Goal: Book appointment/travel/reservation

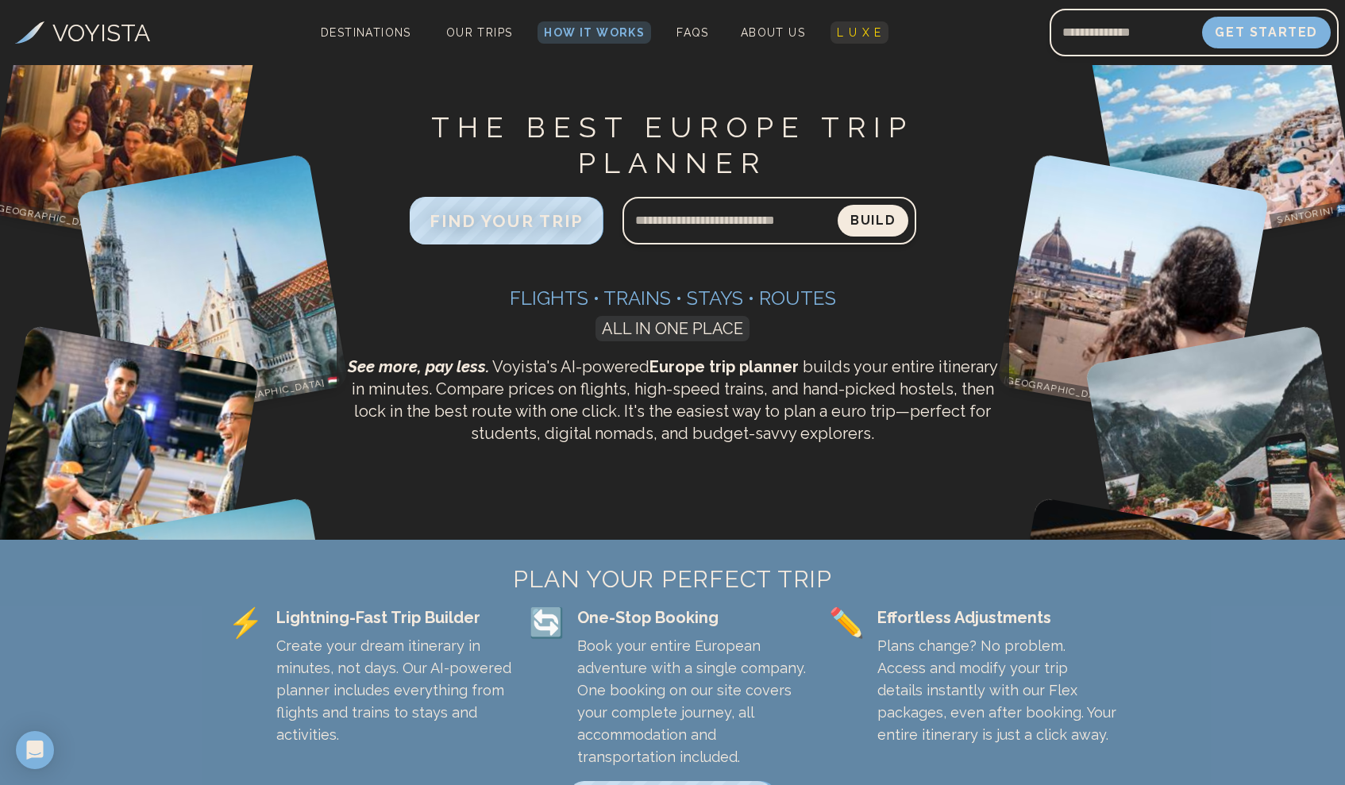
click at [852, 35] on span "L U X E" at bounding box center [859, 32] width 45 height 13
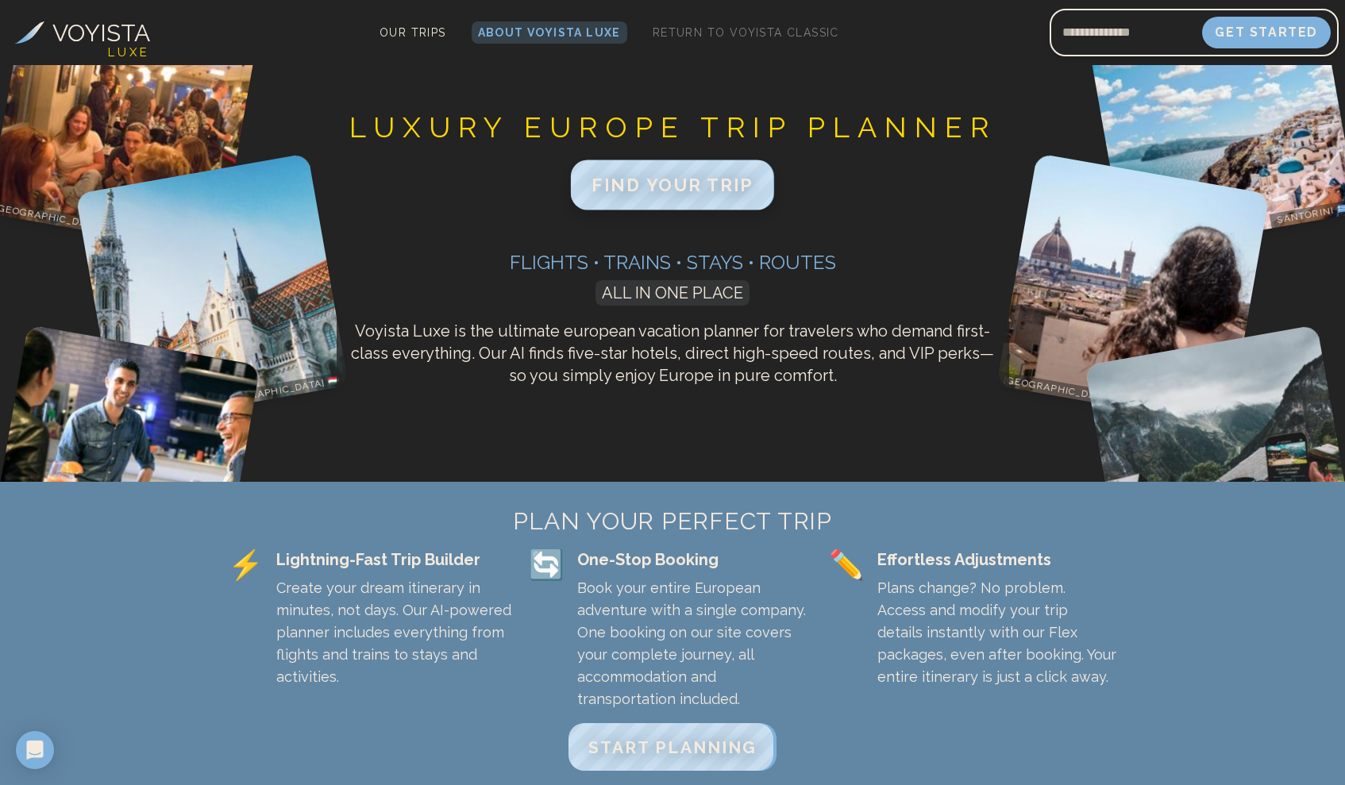
scroll to position [1, 0]
click at [649, 185] on span "FIND YOUR TRIP" at bounding box center [673, 184] width 162 height 21
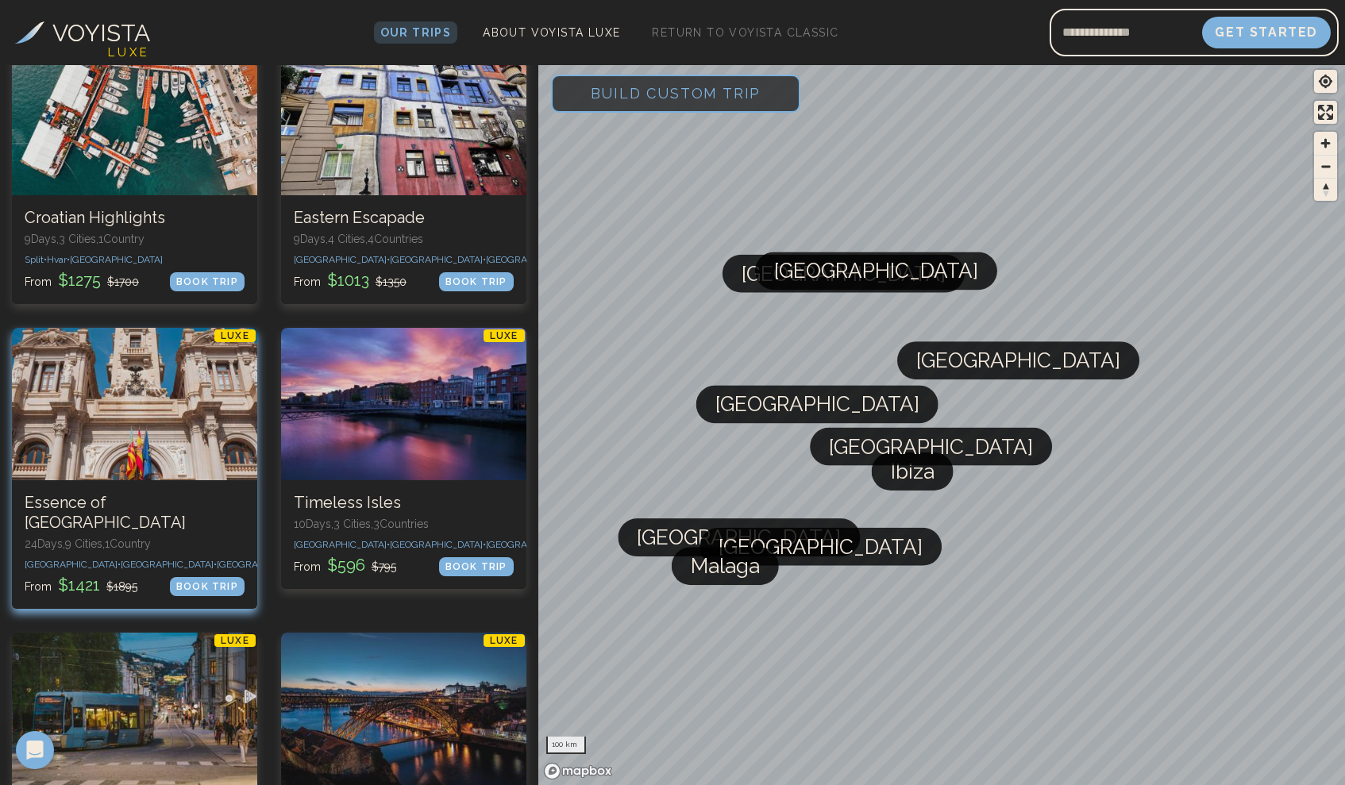
scroll to position [2311, 0]
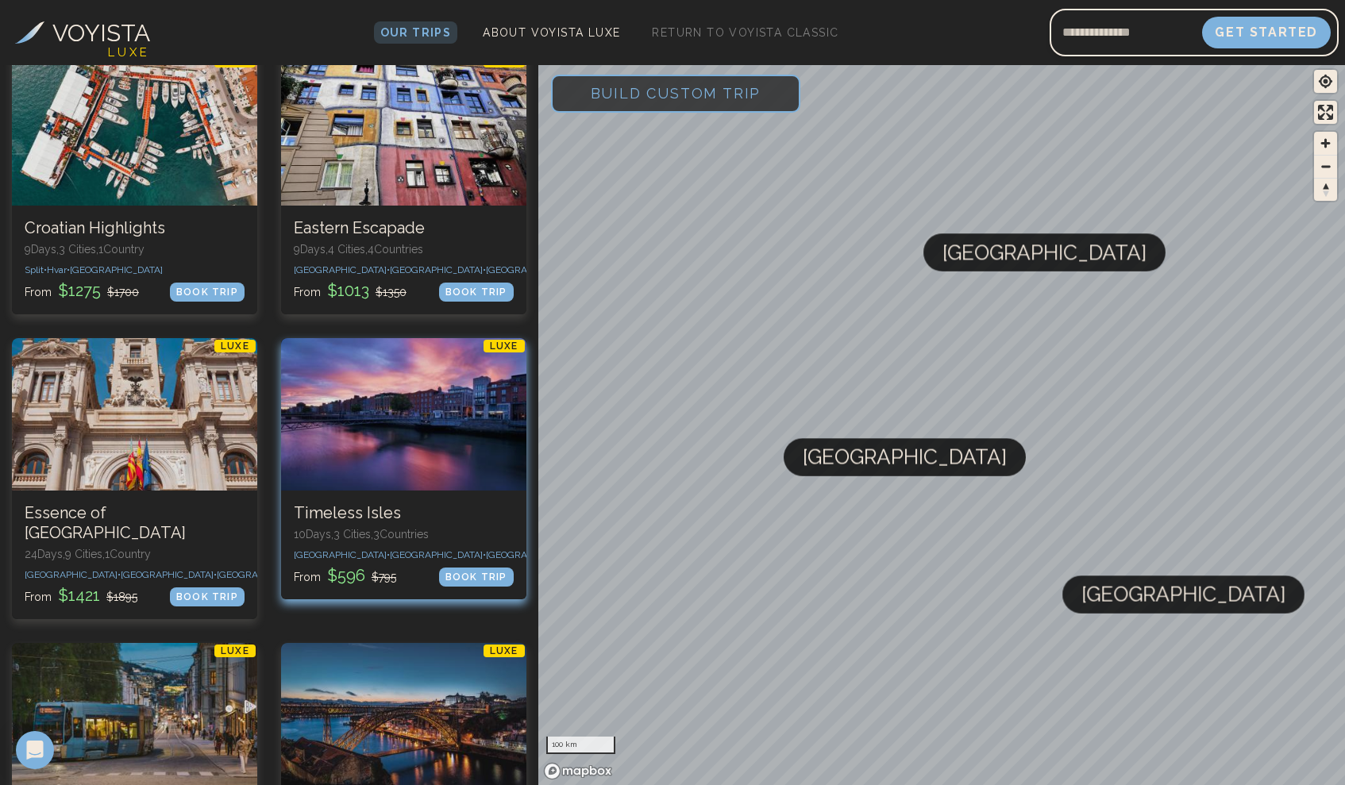
click at [334, 369] on div at bounding box center [403, 414] width 245 height 152
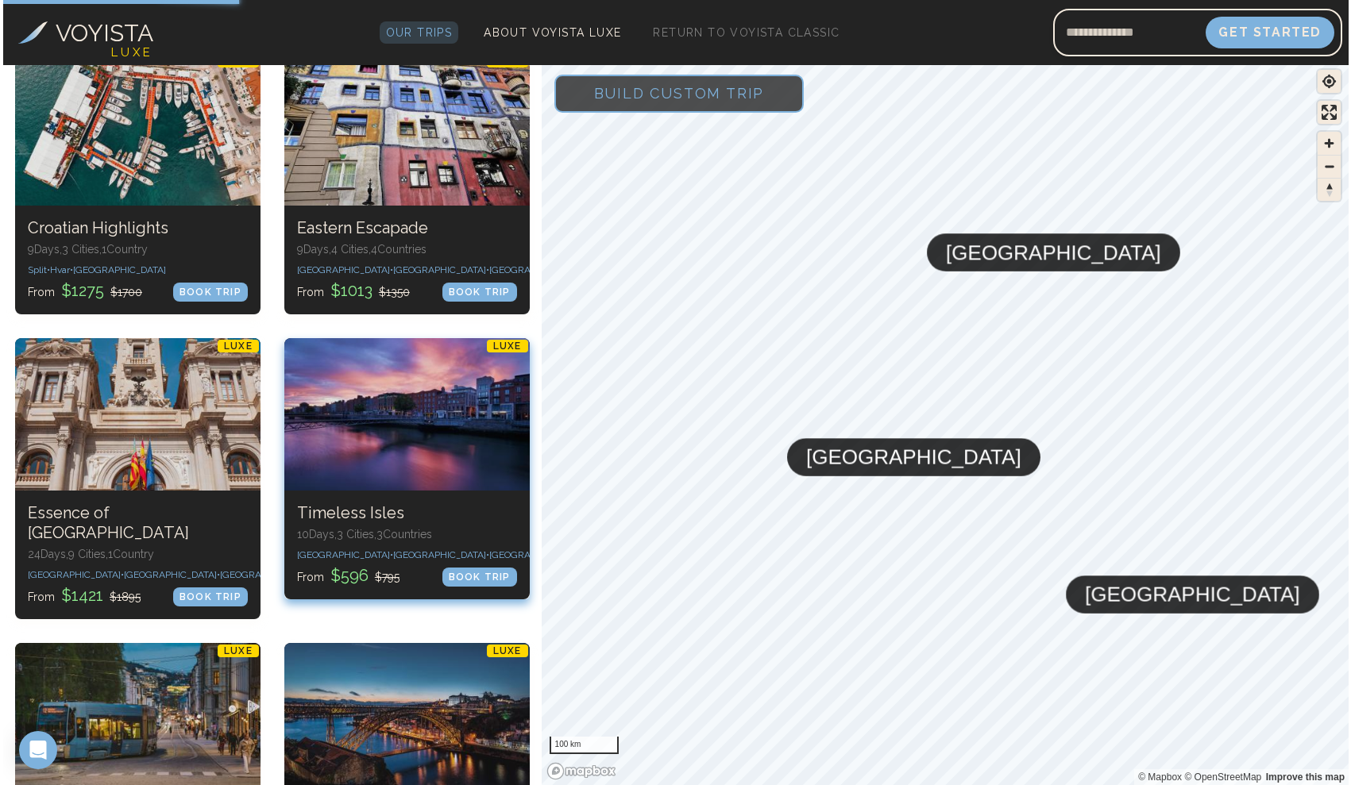
scroll to position [0, 0]
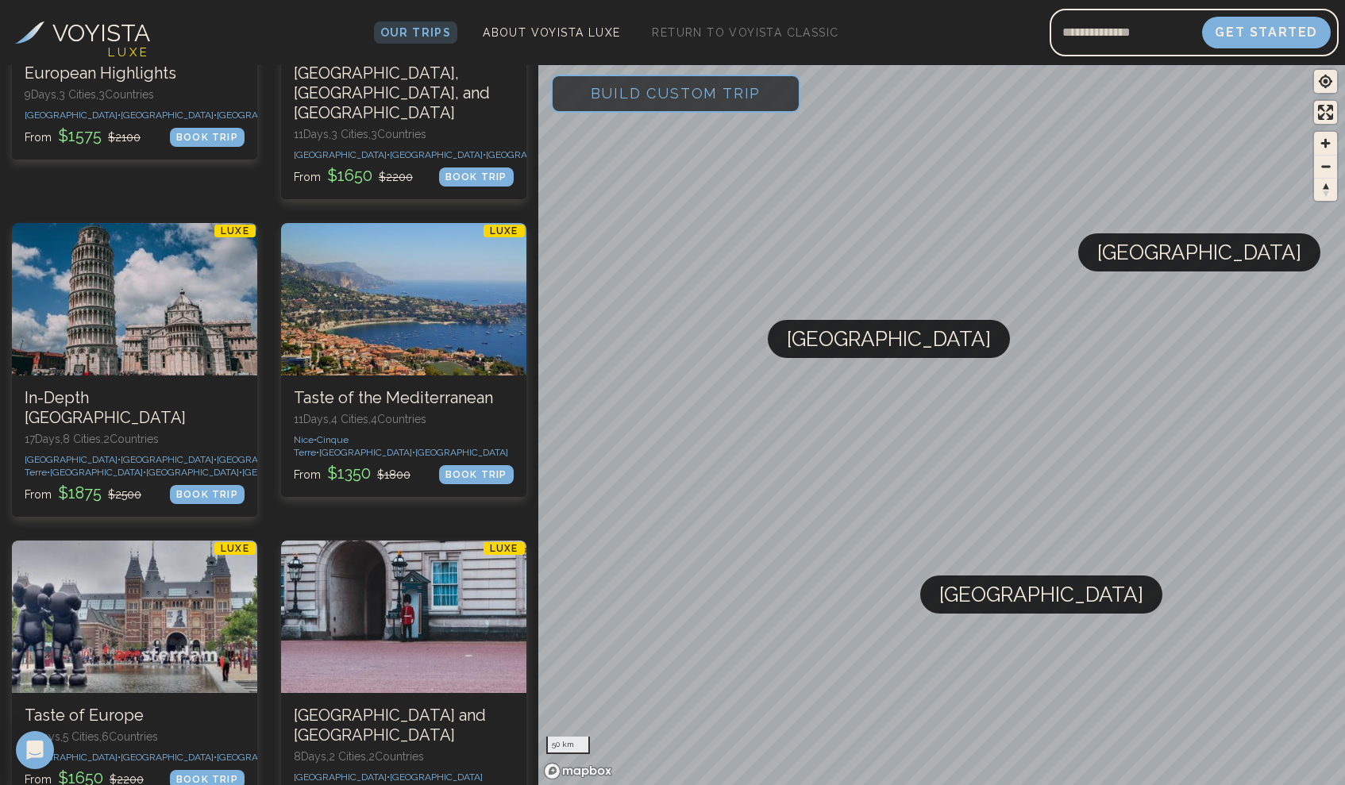
scroll to position [1235, 0]
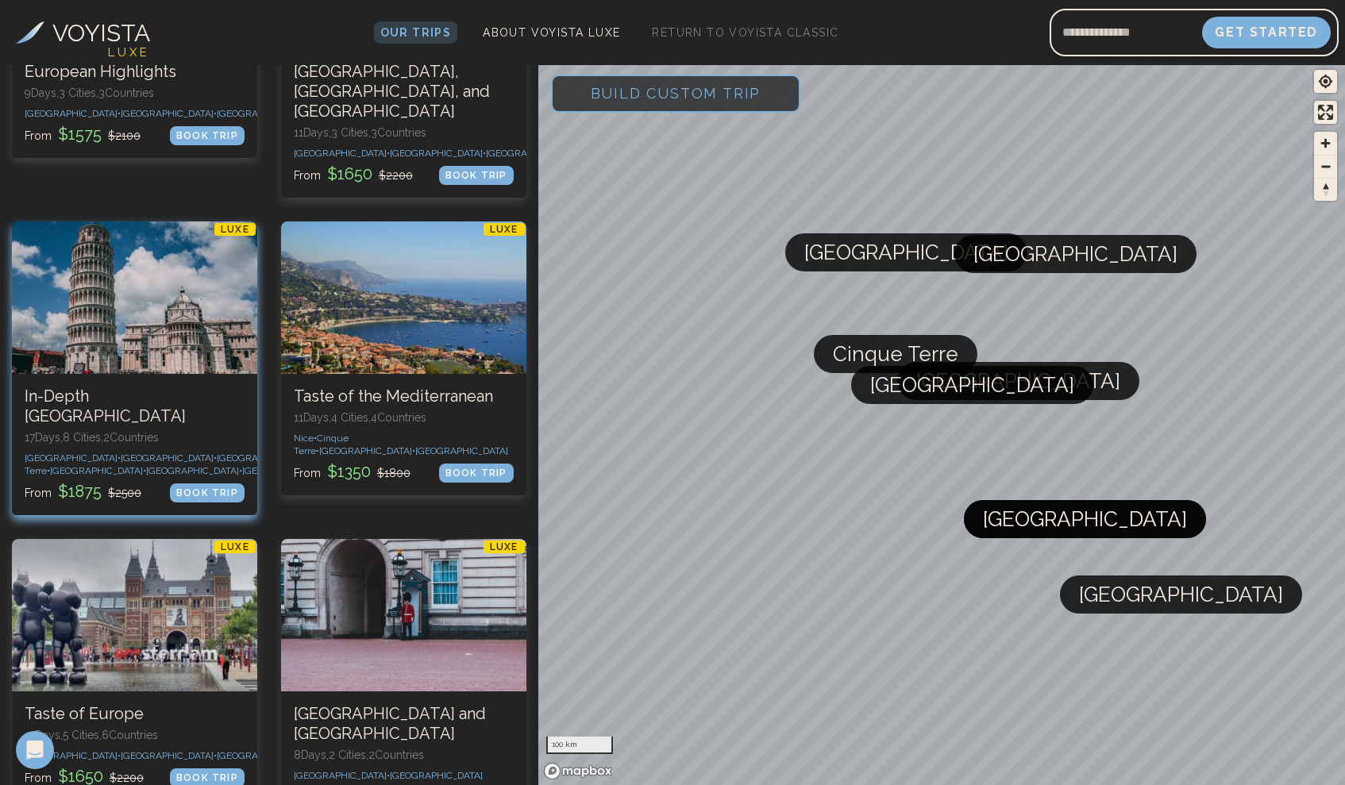
click at [115, 296] on div at bounding box center [134, 298] width 245 height 152
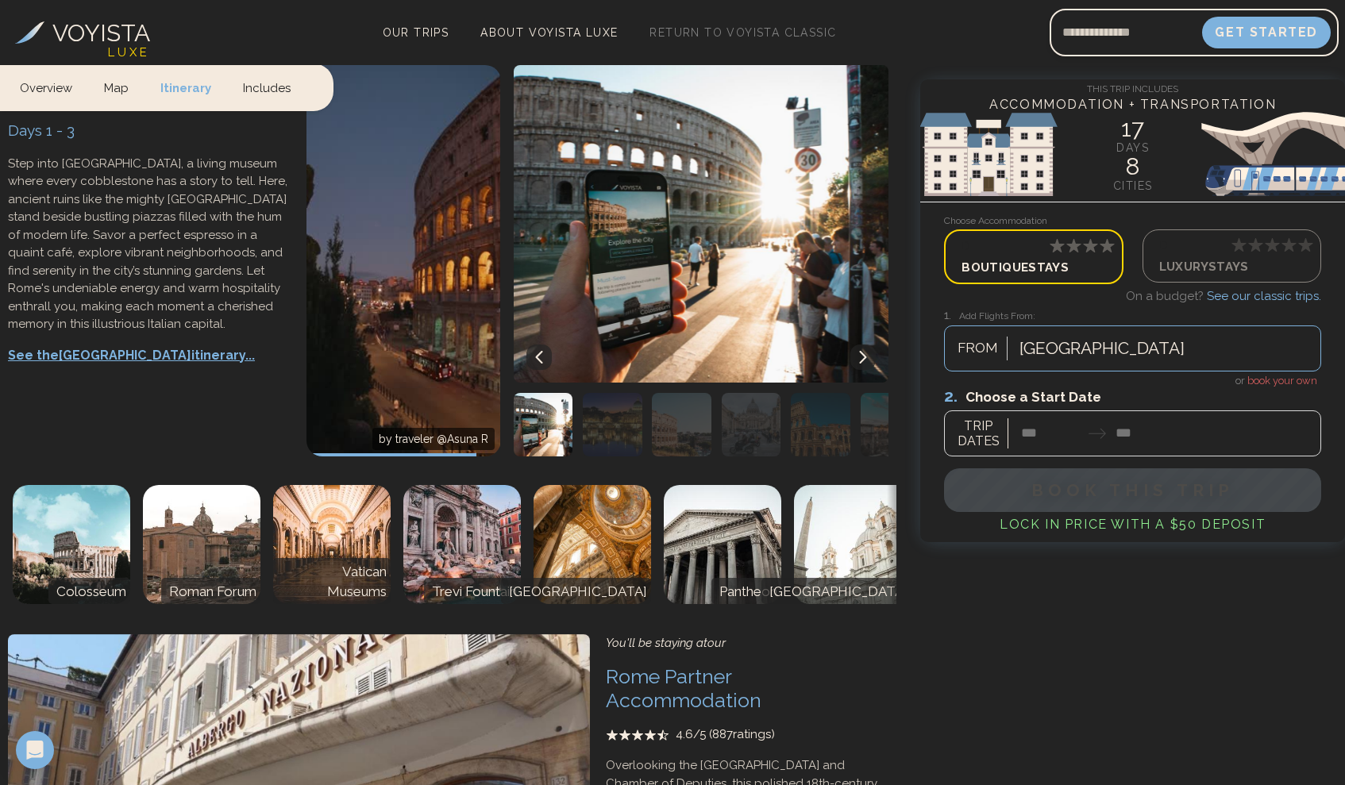
scroll to position [824, 0]
drag, startPoint x: 589, startPoint y: 539, endPoint x: 645, endPoint y: 541, distance: 55.6
click at [645, 541] on div "Rome , Italy Days 1 - 3 Step into Rome, a living museum where every cobblestone…" at bounding box center [448, 544] width 896 height 977
click at [792, 634] on div "You'll be staying at our" at bounding box center [747, 643] width 283 height 18
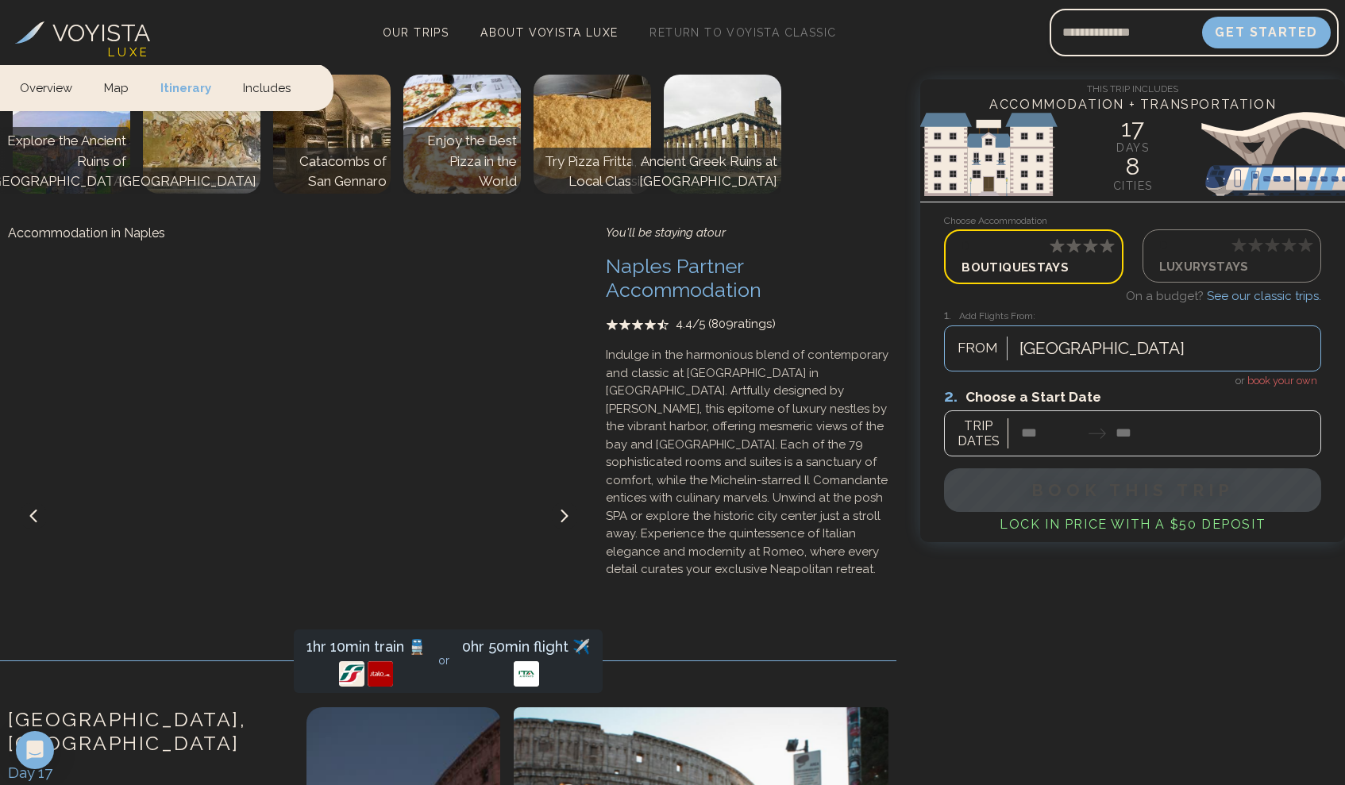
scroll to position [7454, 0]
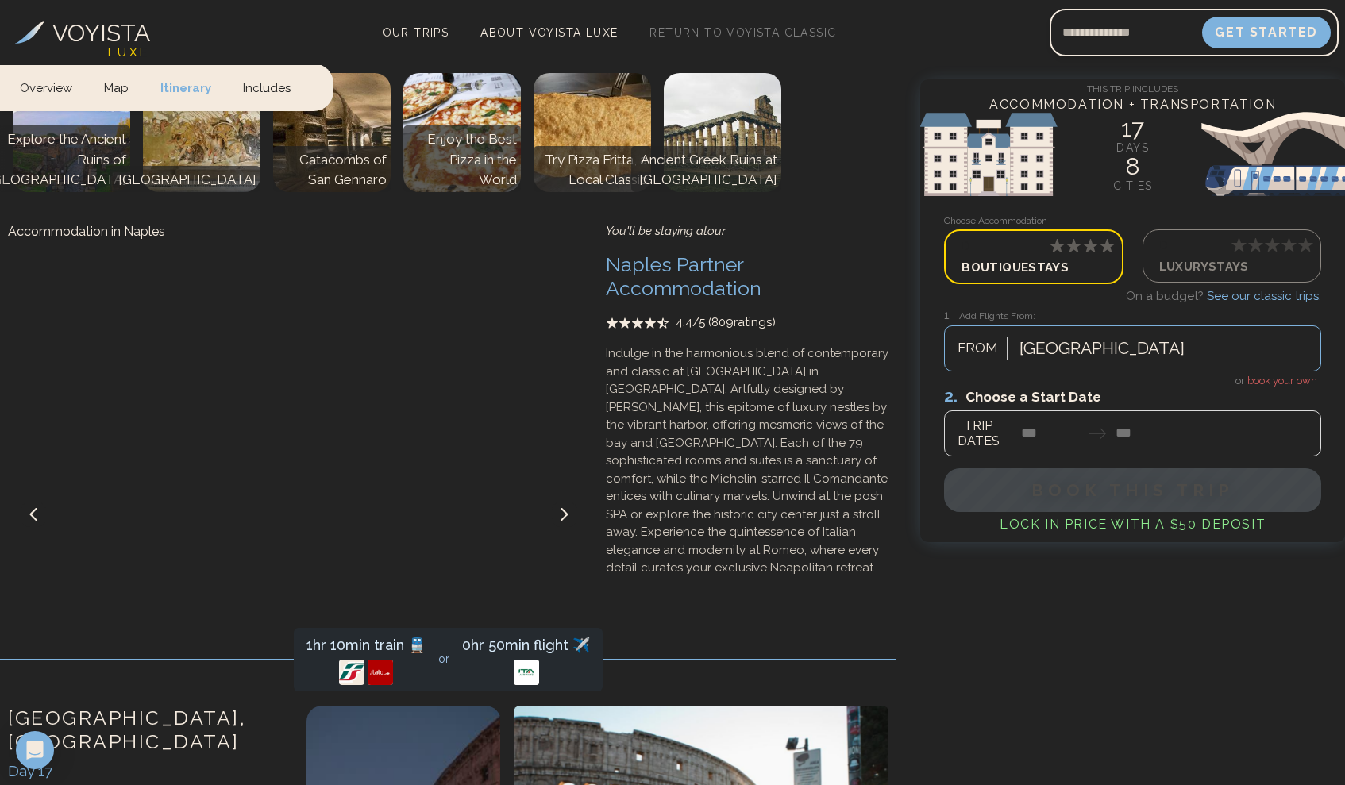
click at [260, 88] on link "Includes" at bounding box center [266, 87] width 79 height 47
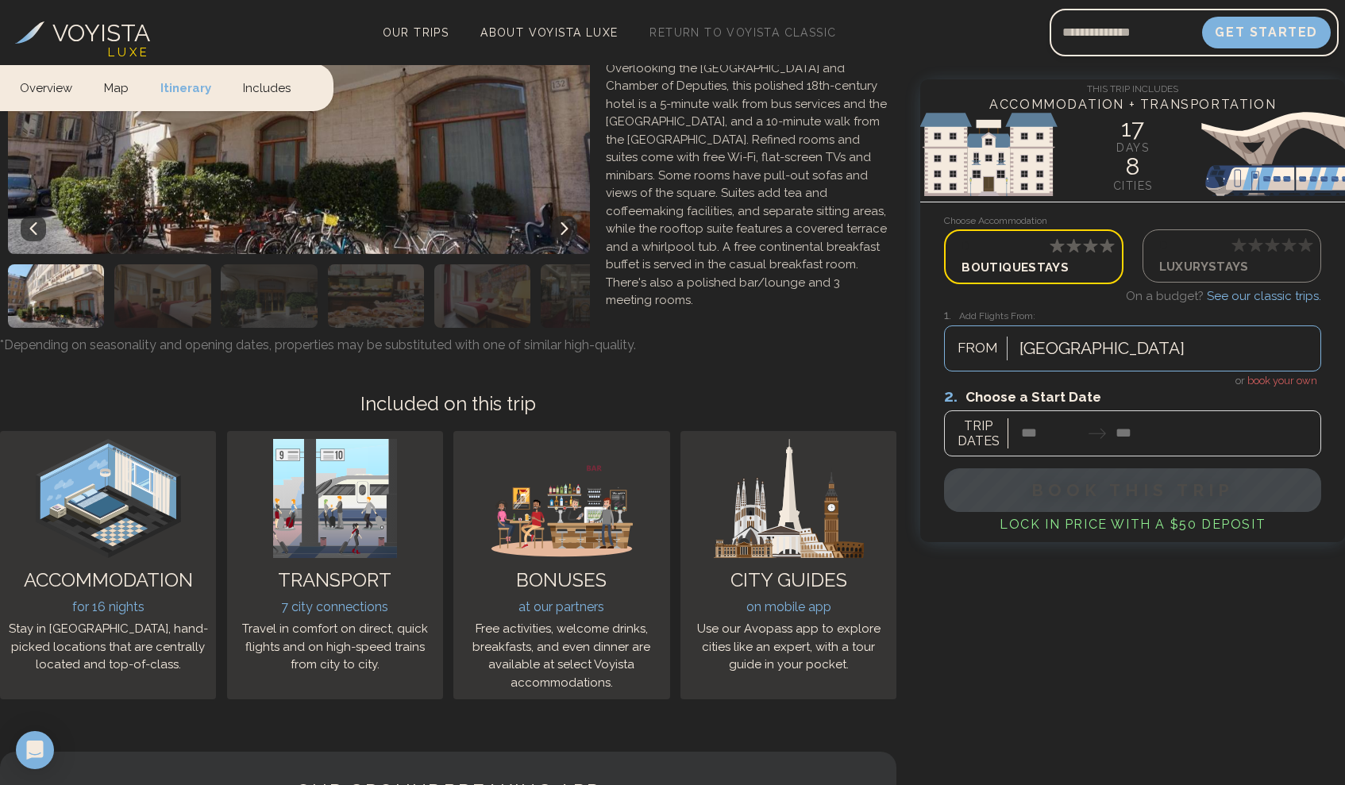
scroll to position [8851, 0]
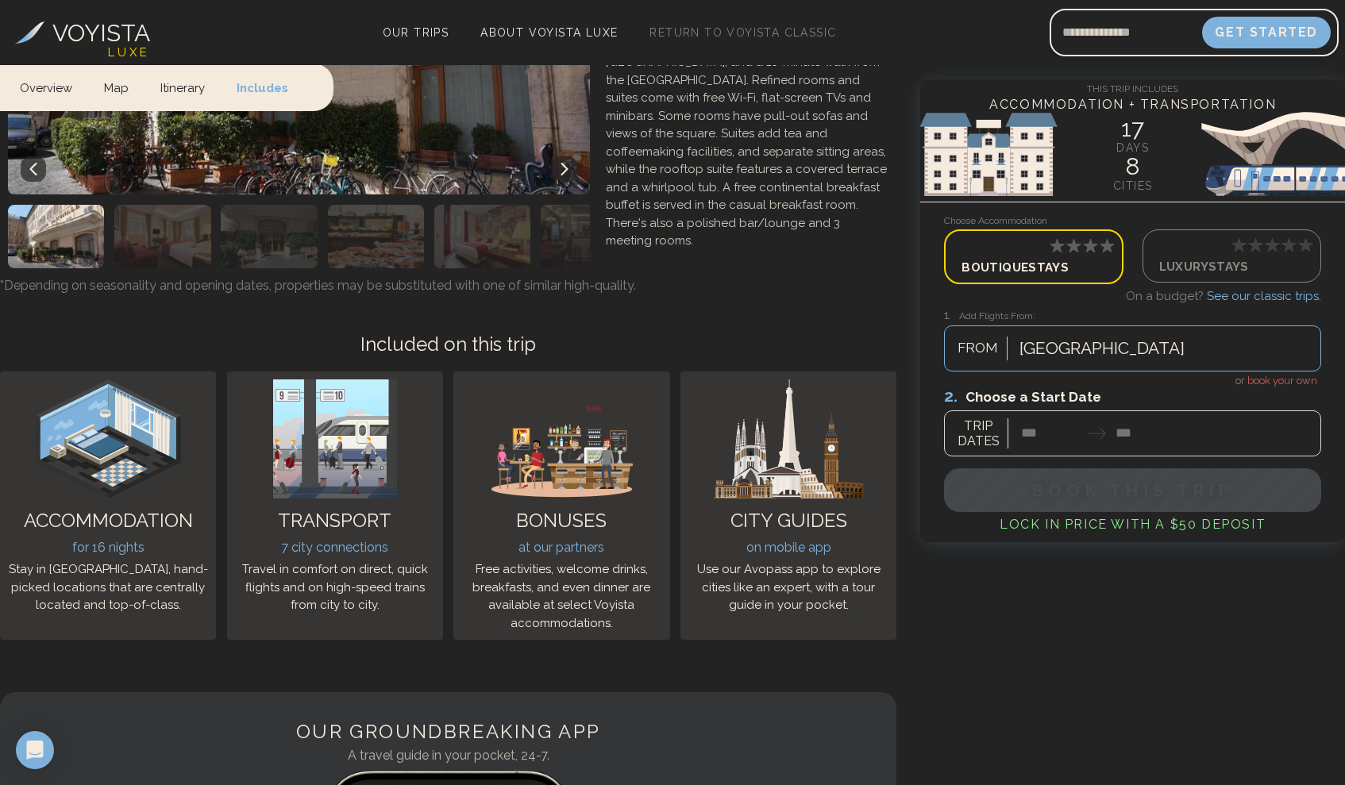
click at [115, 90] on link "Map" at bounding box center [116, 87] width 56 height 47
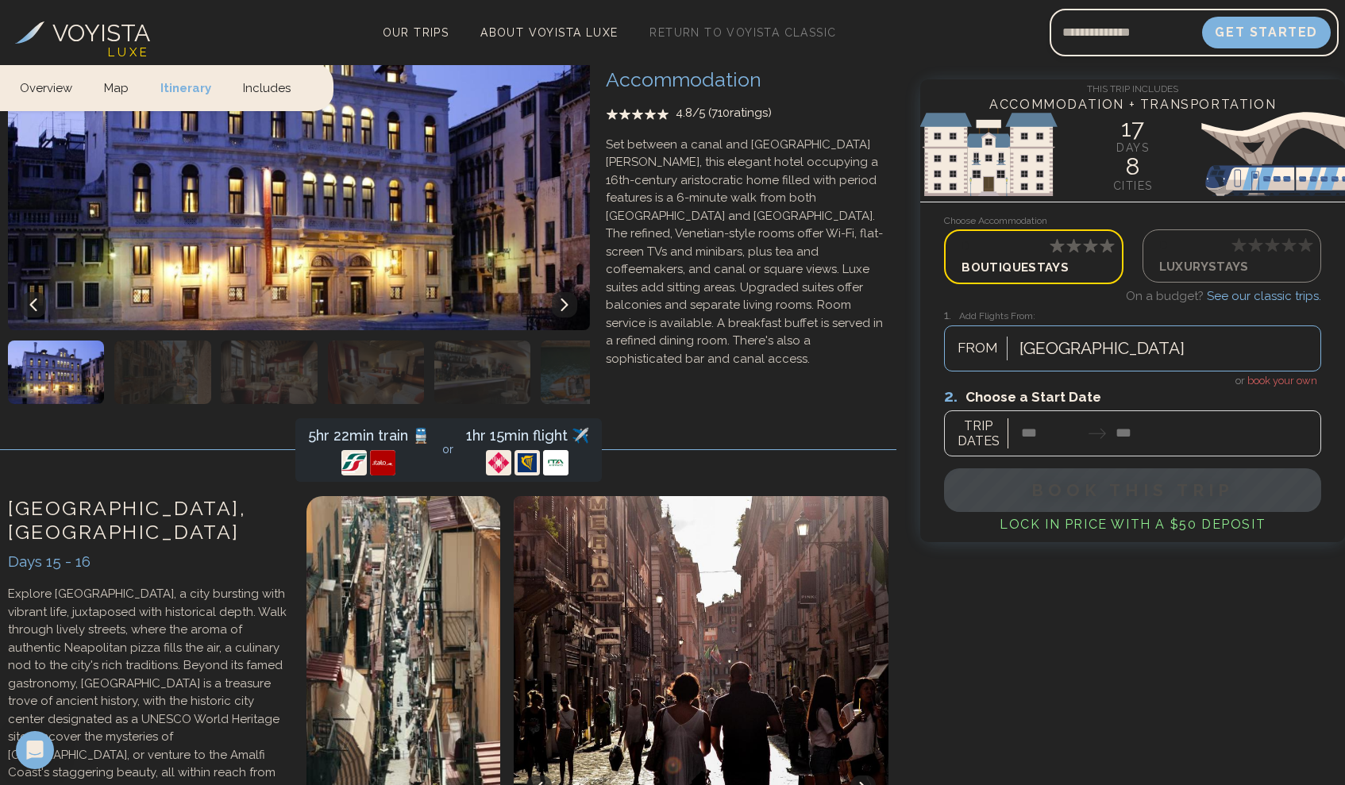
scroll to position [6608, 0]
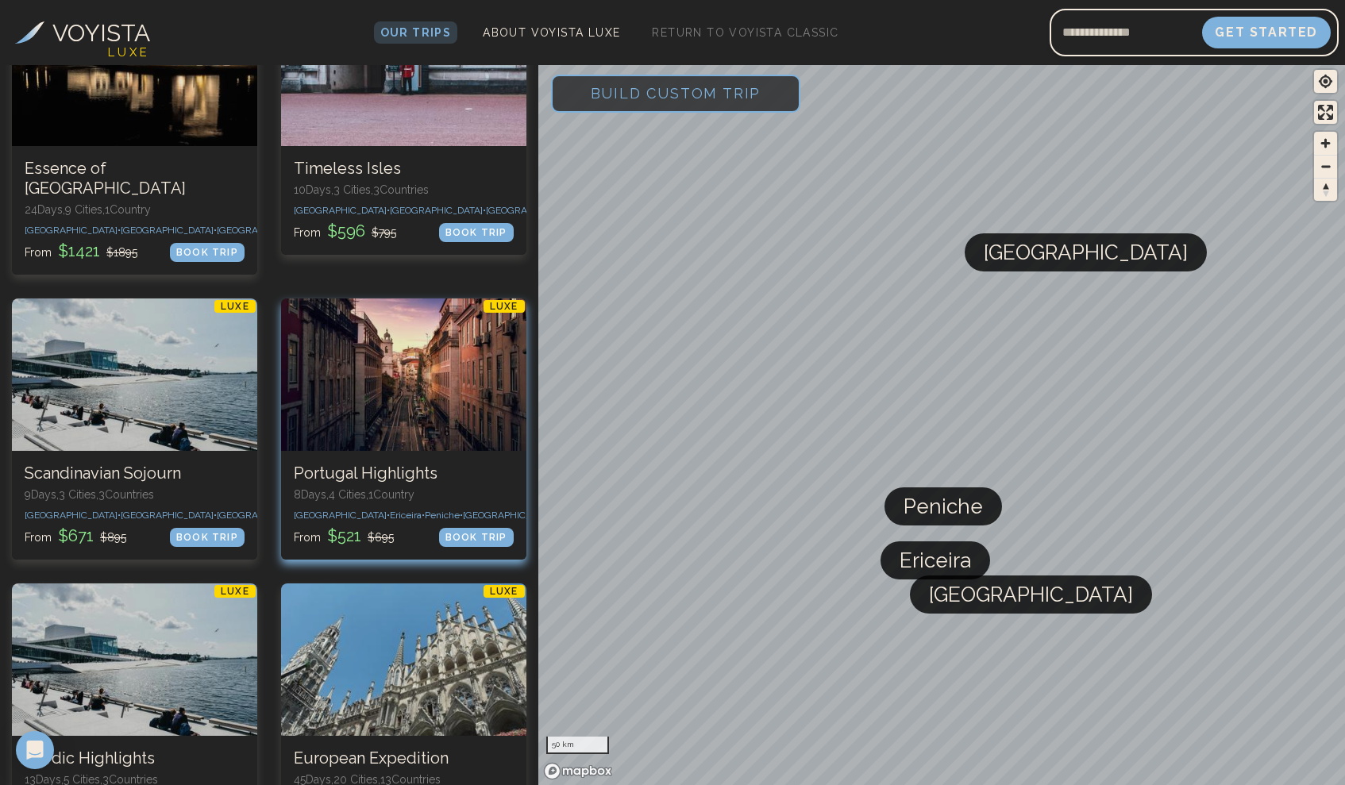
scroll to position [2664, 0]
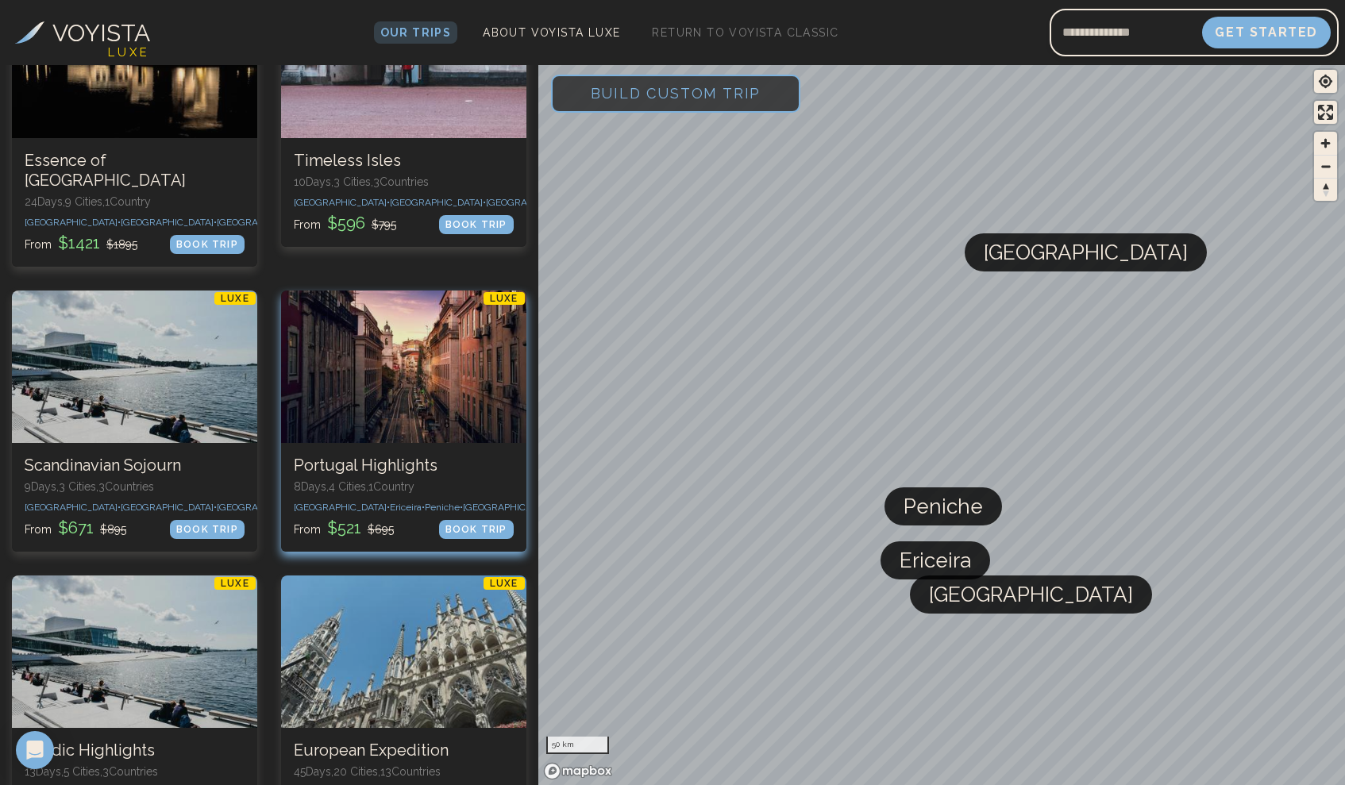
click at [443, 330] on div at bounding box center [403, 367] width 245 height 152
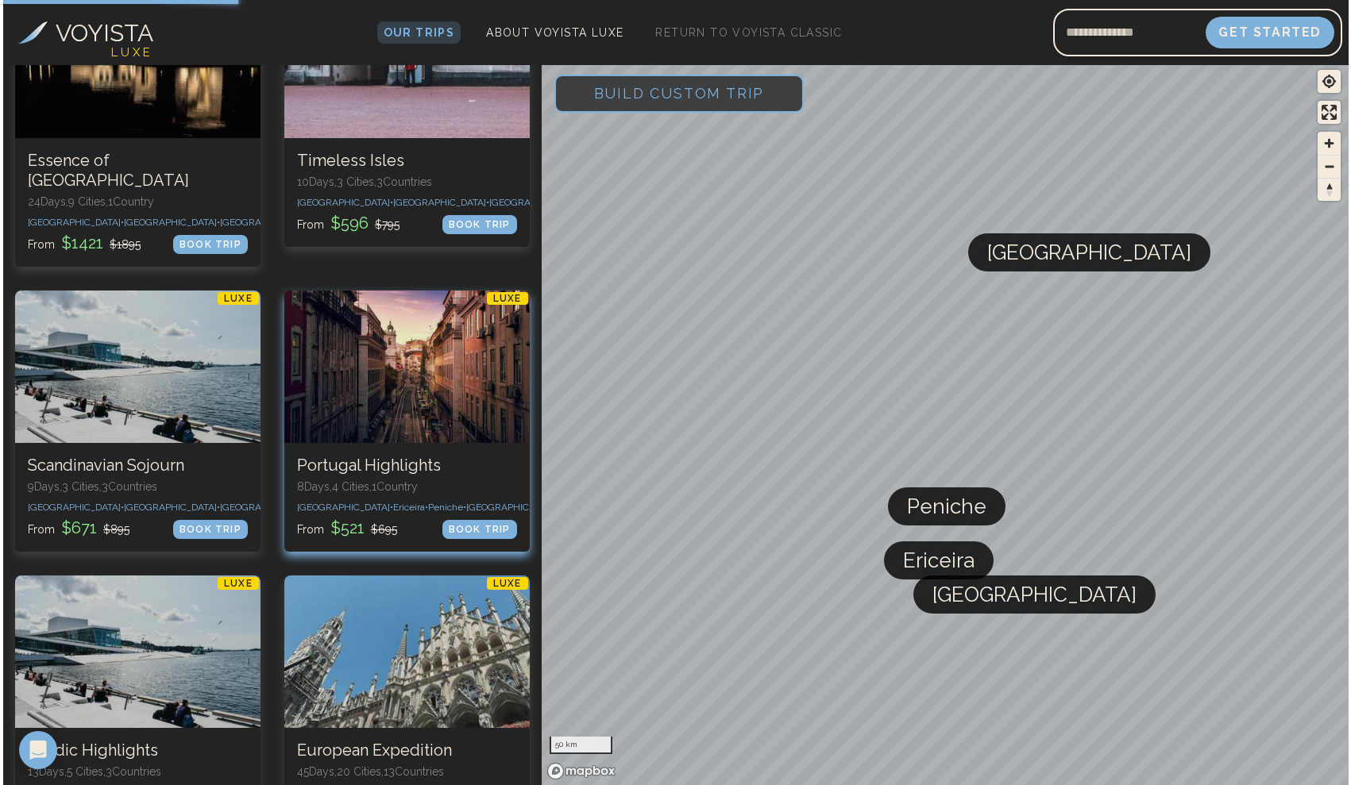
scroll to position [0, 0]
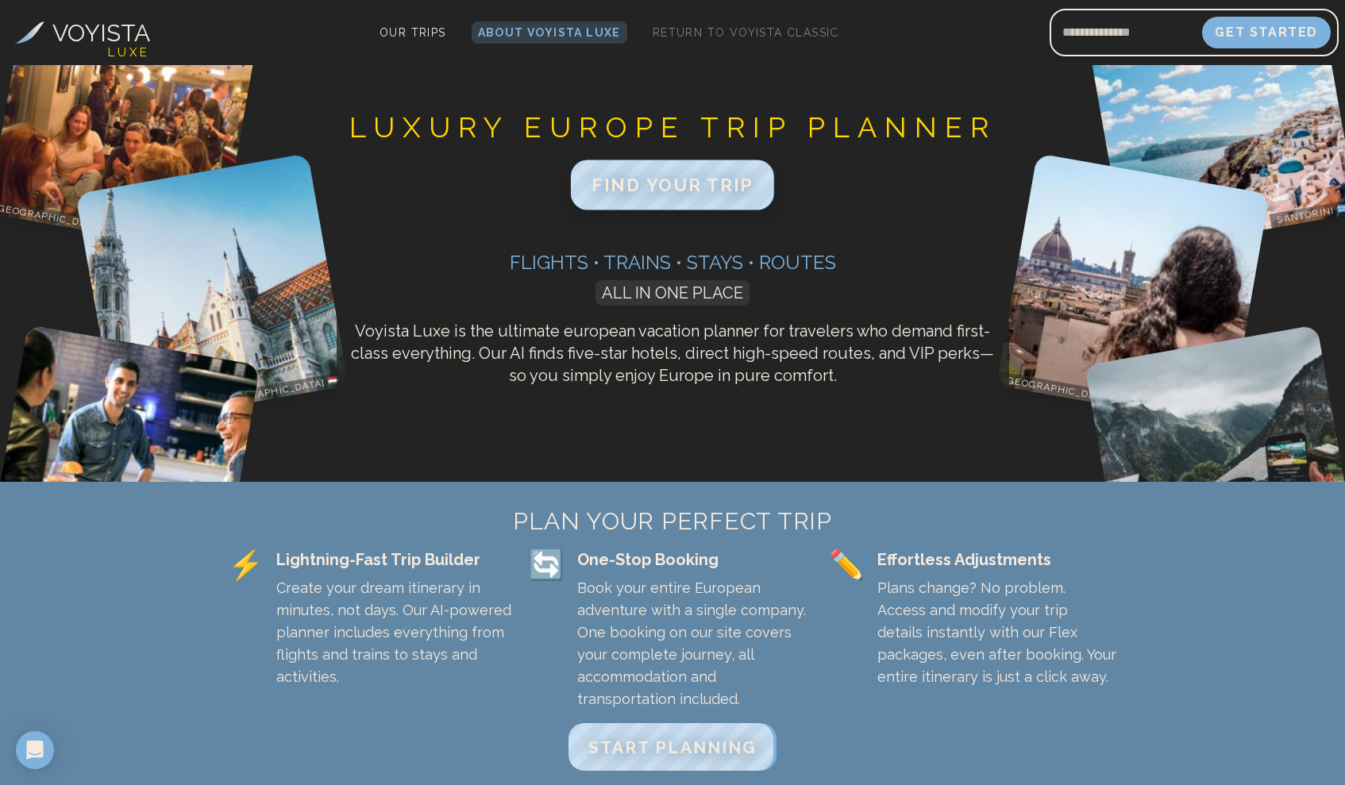
click at [661, 188] on span "FIND YOUR TRIP" at bounding box center [673, 185] width 162 height 21
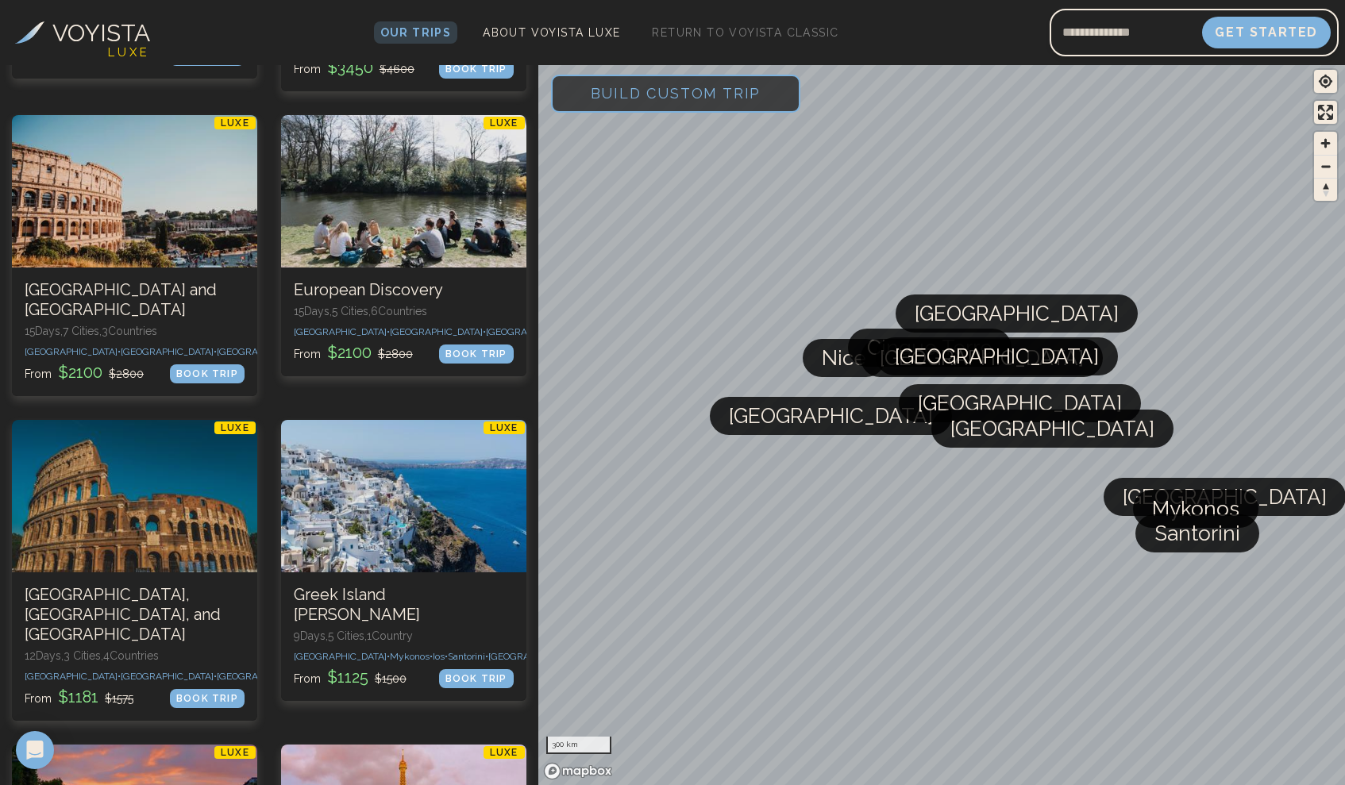
scroll to position [388, 0]
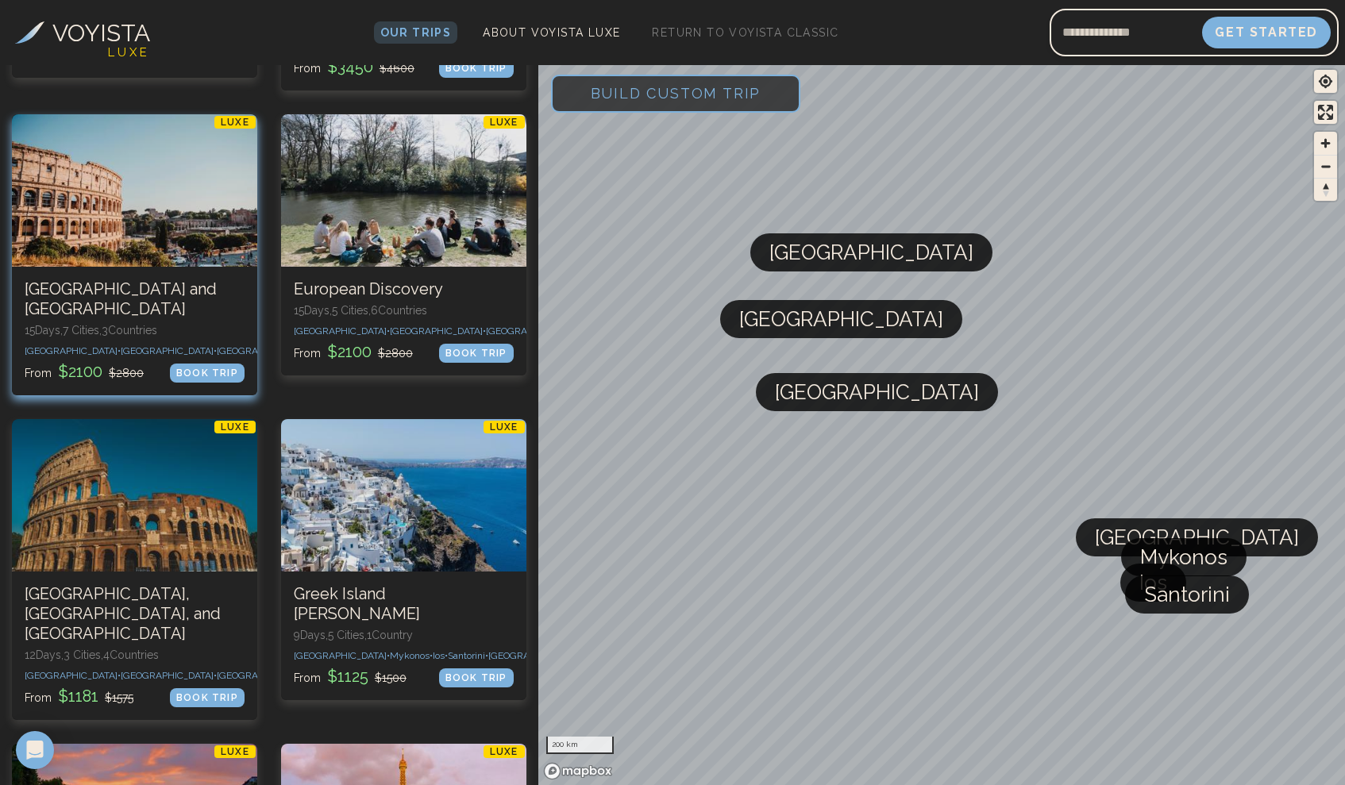
click at [177, 184] on div at bounding box center [134, 190] width 245 height 152
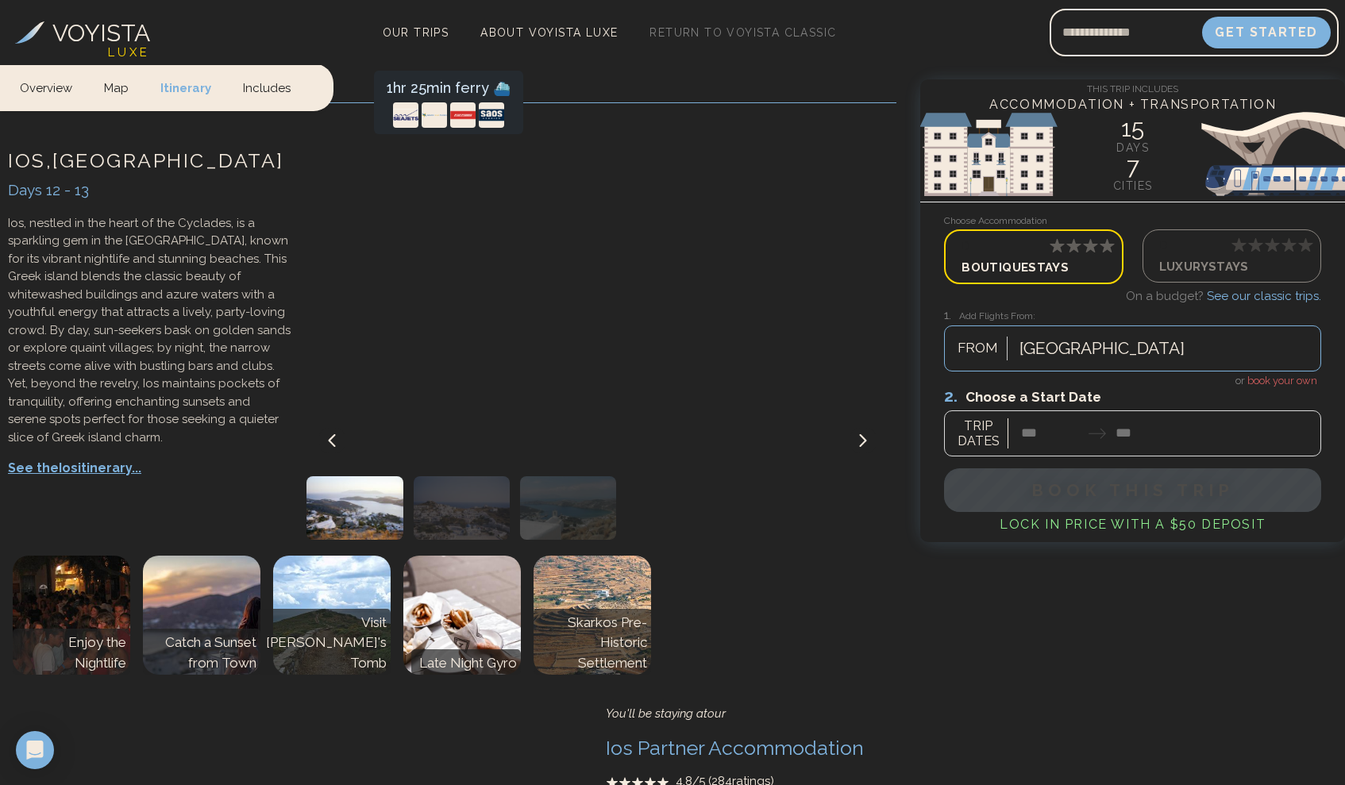
scroll to position [6334, 0]
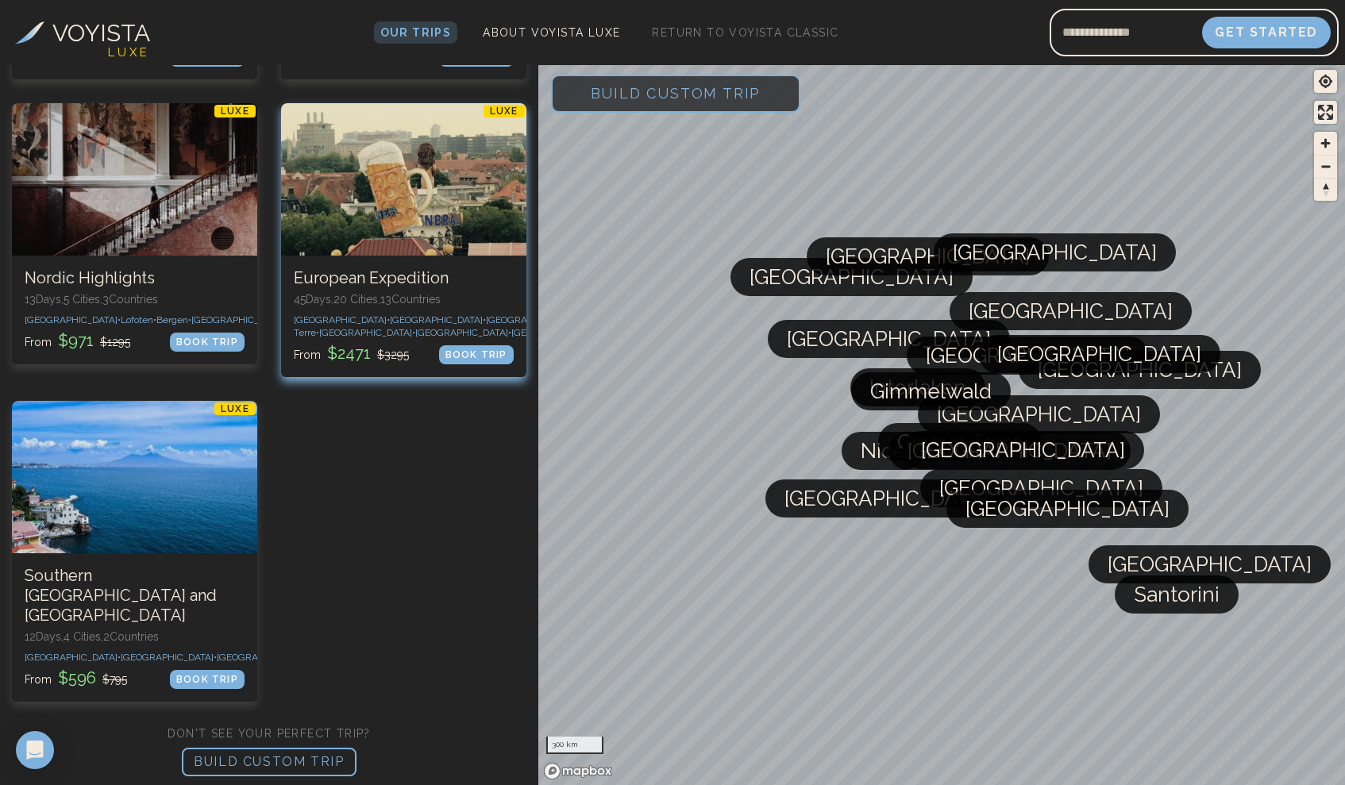
scroll to position [3142, 0]
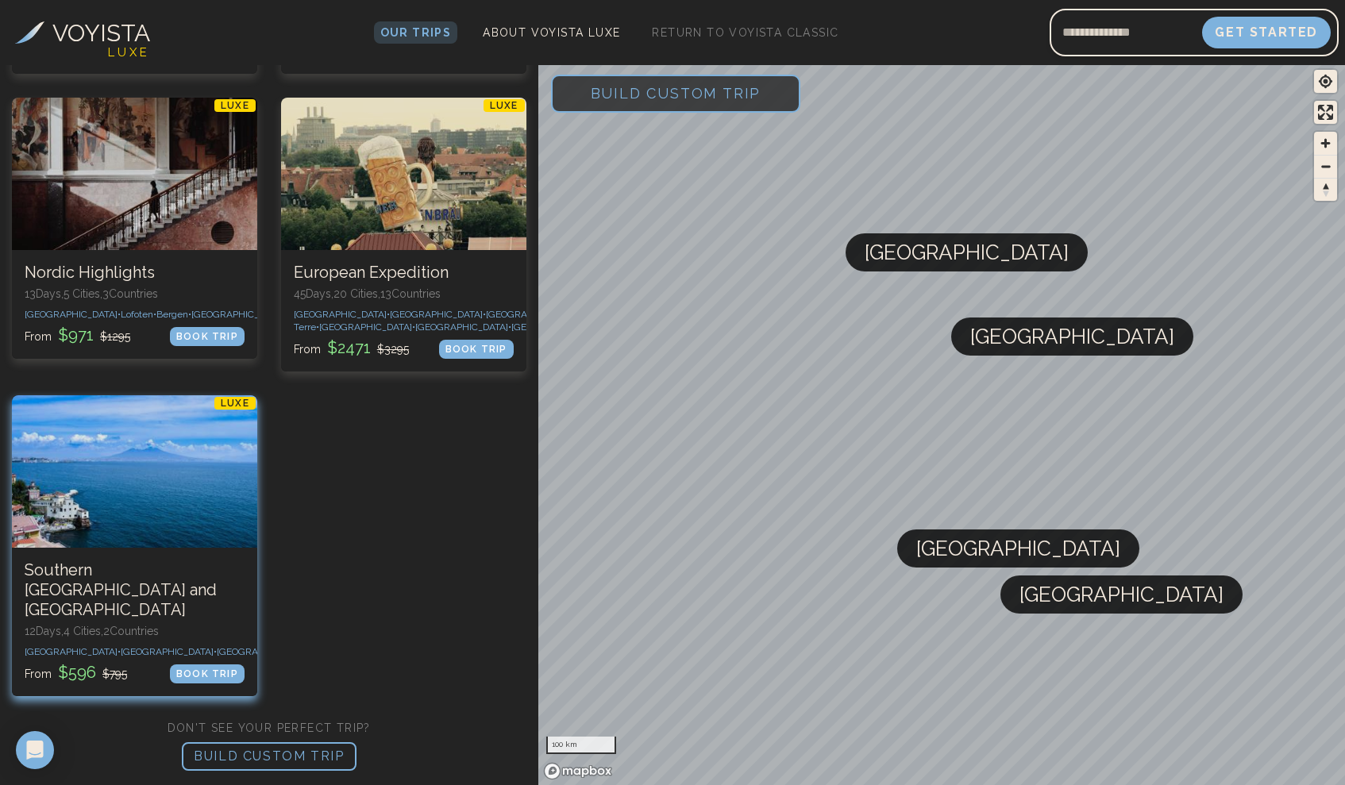
click at [122, 395] on div at bounding box center [134, 471] width 245 height 152
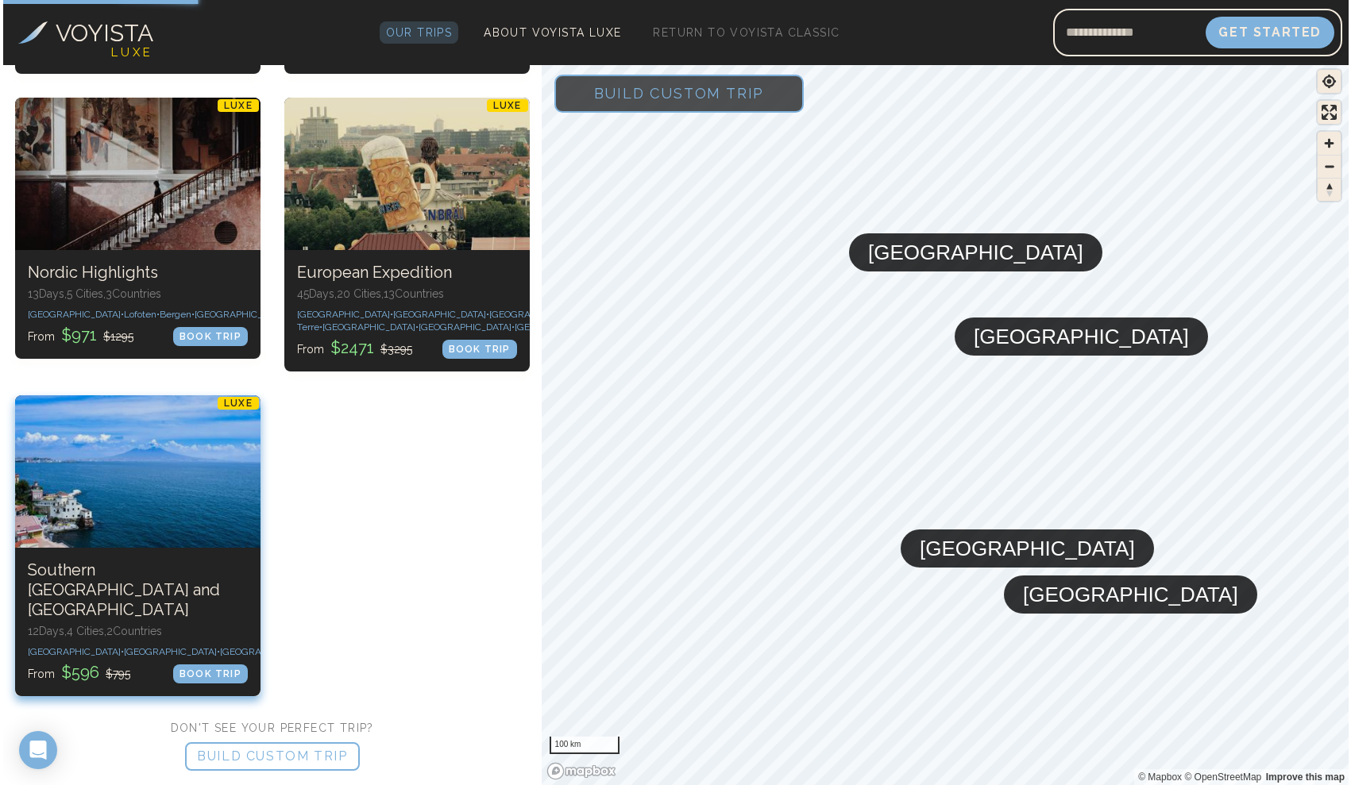
scroll to position [0, 0]
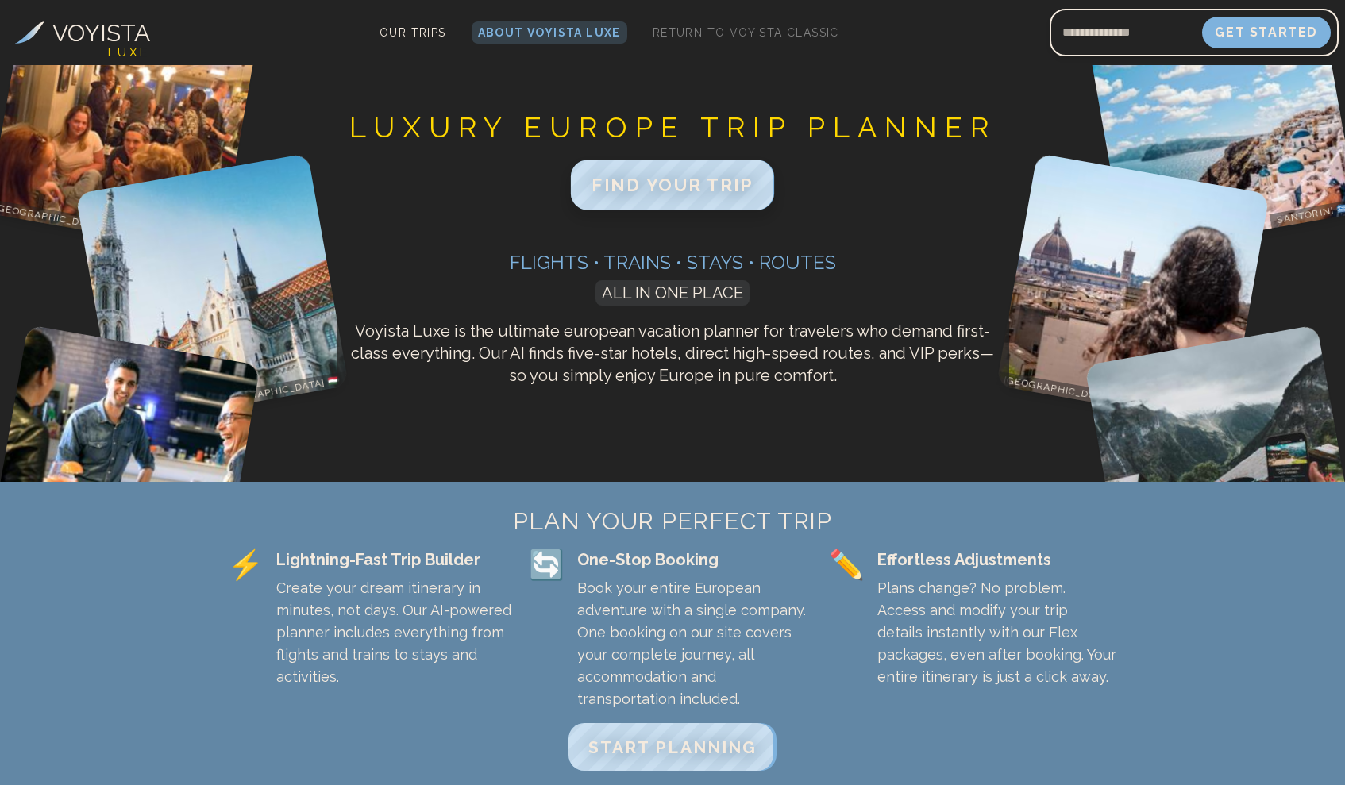
click at [637, 189] on span "FIND YOUR TRIP" at bounding box center [673, 185] width 162 height 21
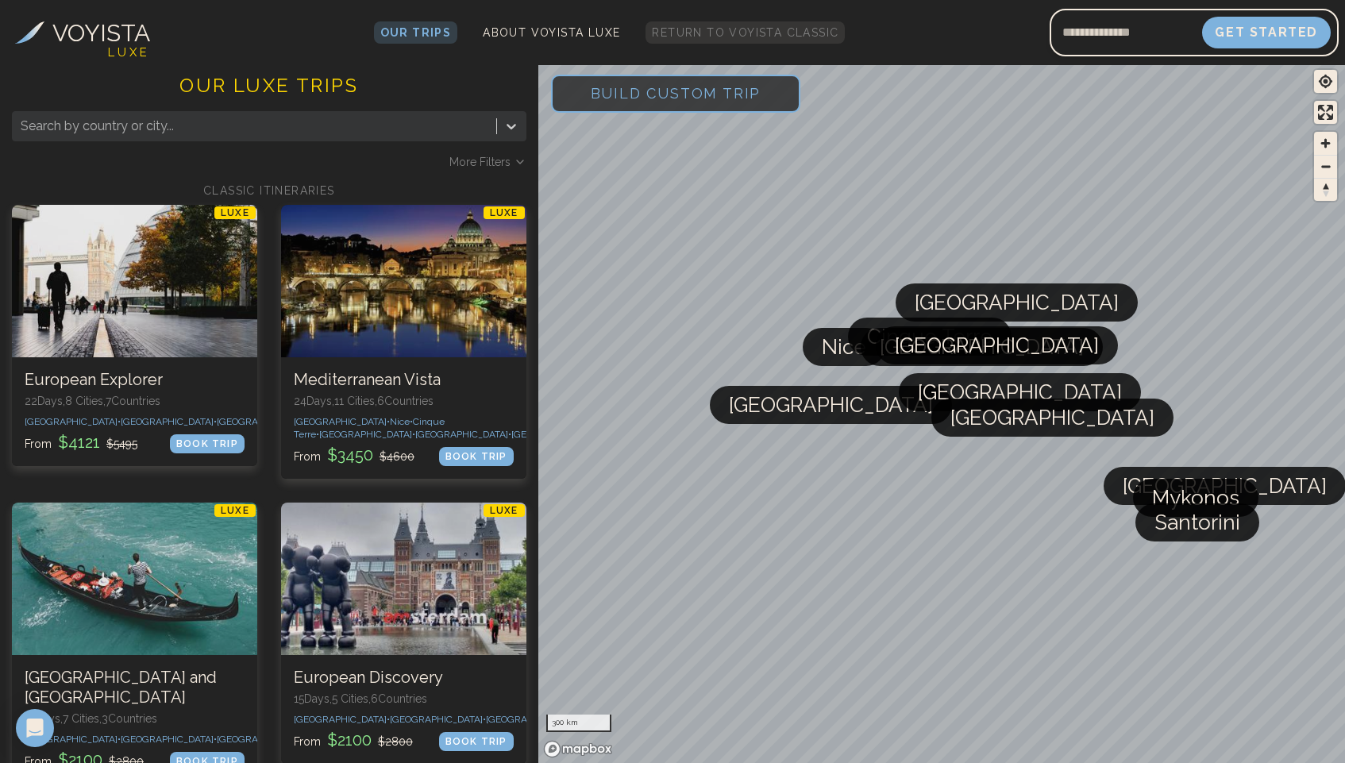
click at [726, 35] on span "Return to Voyista Classic" at bounding box center [745, 32] width 187 height 13
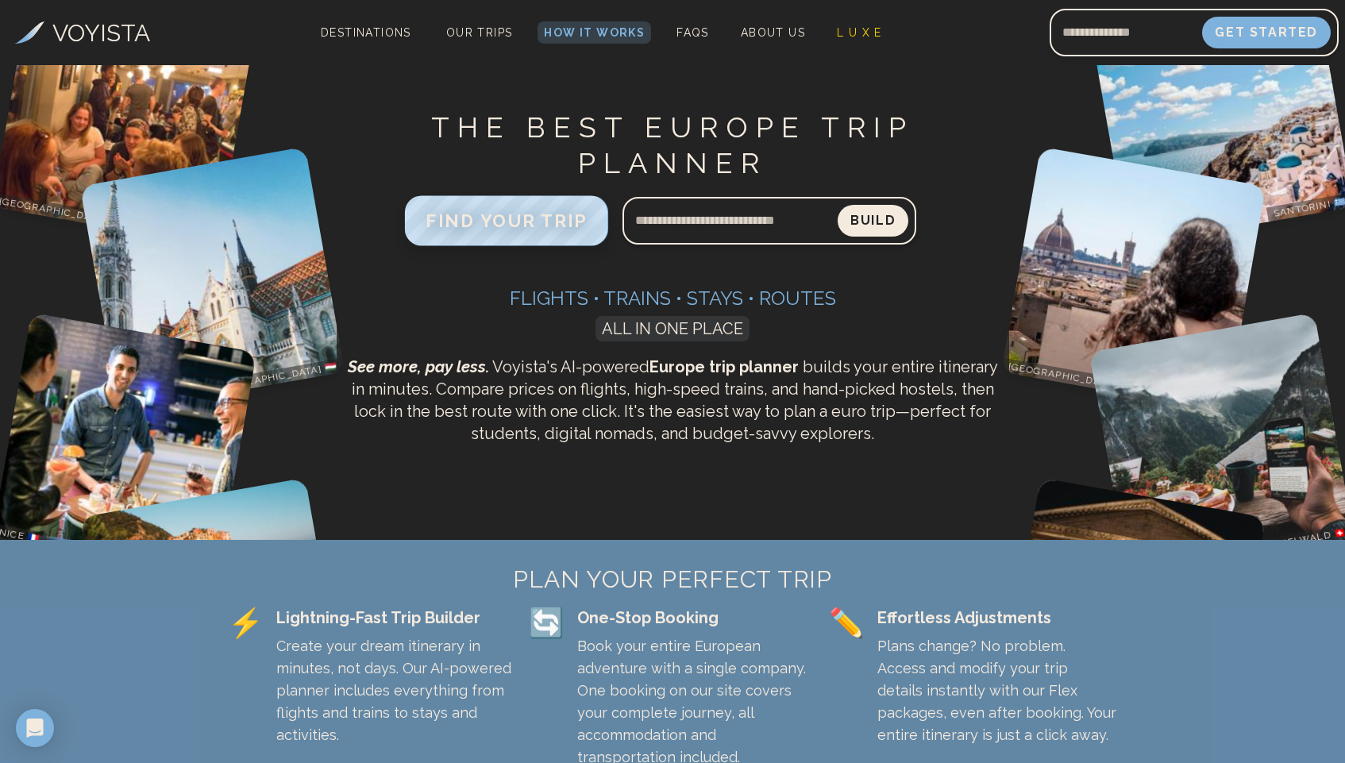
click at [492, 225] on span "FIND YOUR TRIP" at bounding box center [507, 220] width 162 height 21
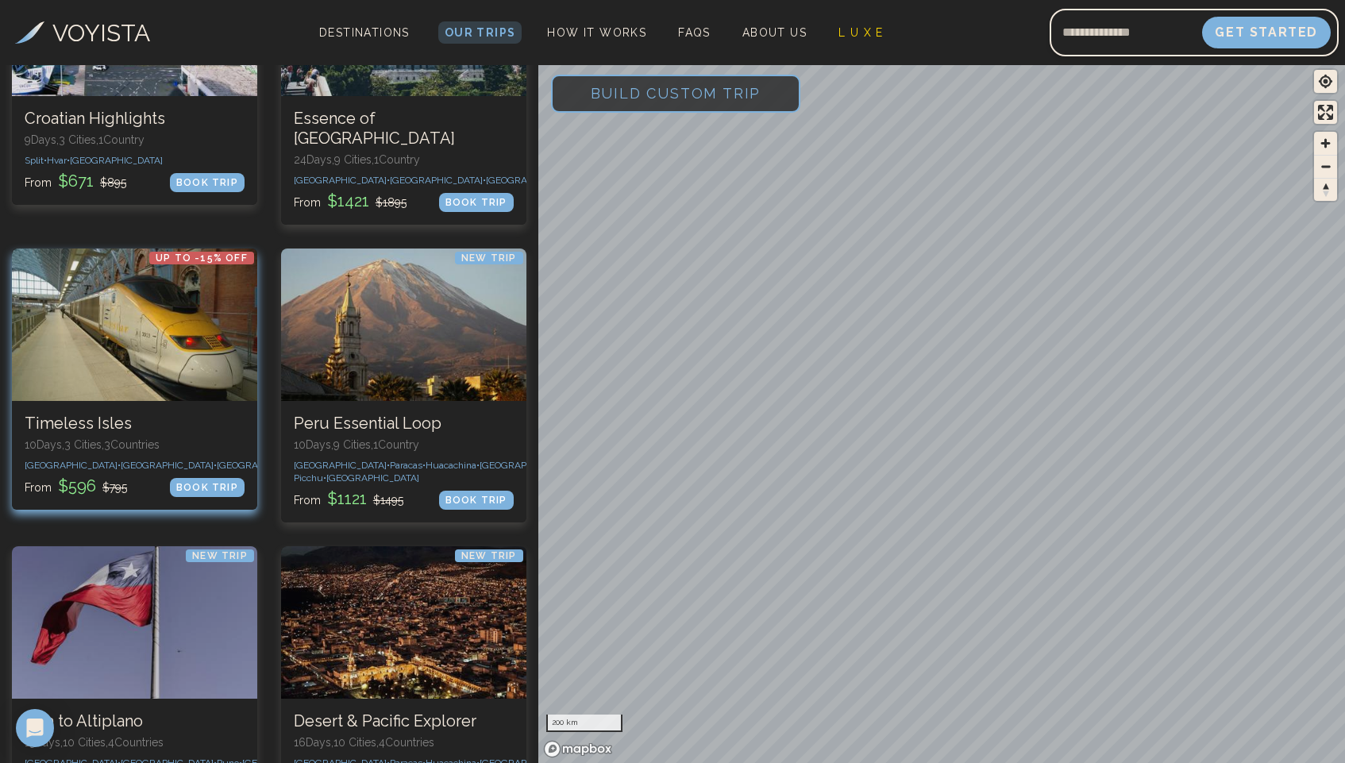
scroll to position [3599, 0]
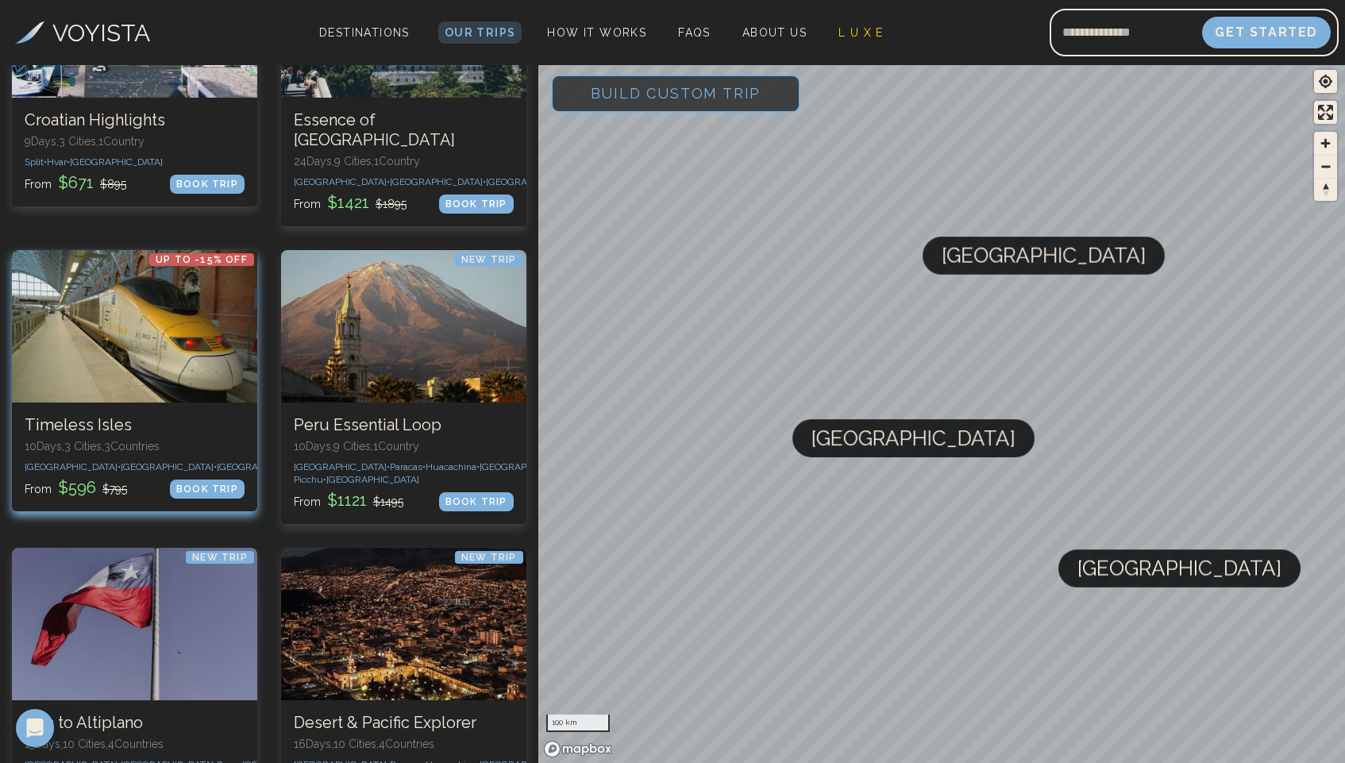
click at [145, 252] on div at bounding box center [134, 326] width 245 height 152
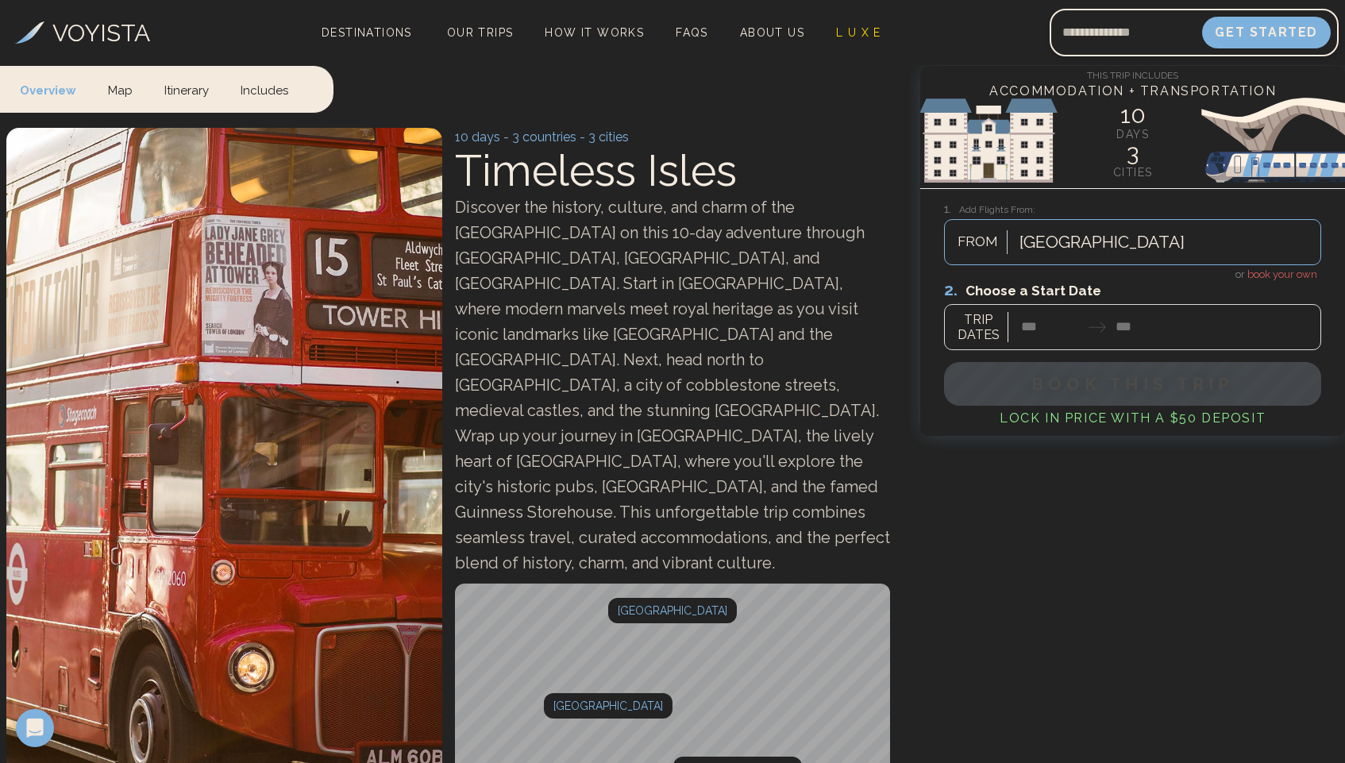
click at [1271, 275] on span "book your own" at bounding box center [1282, 274] width 70 height 12
click at [1032, 326] on div at bounding box center [1132, 314] width 377 height 71
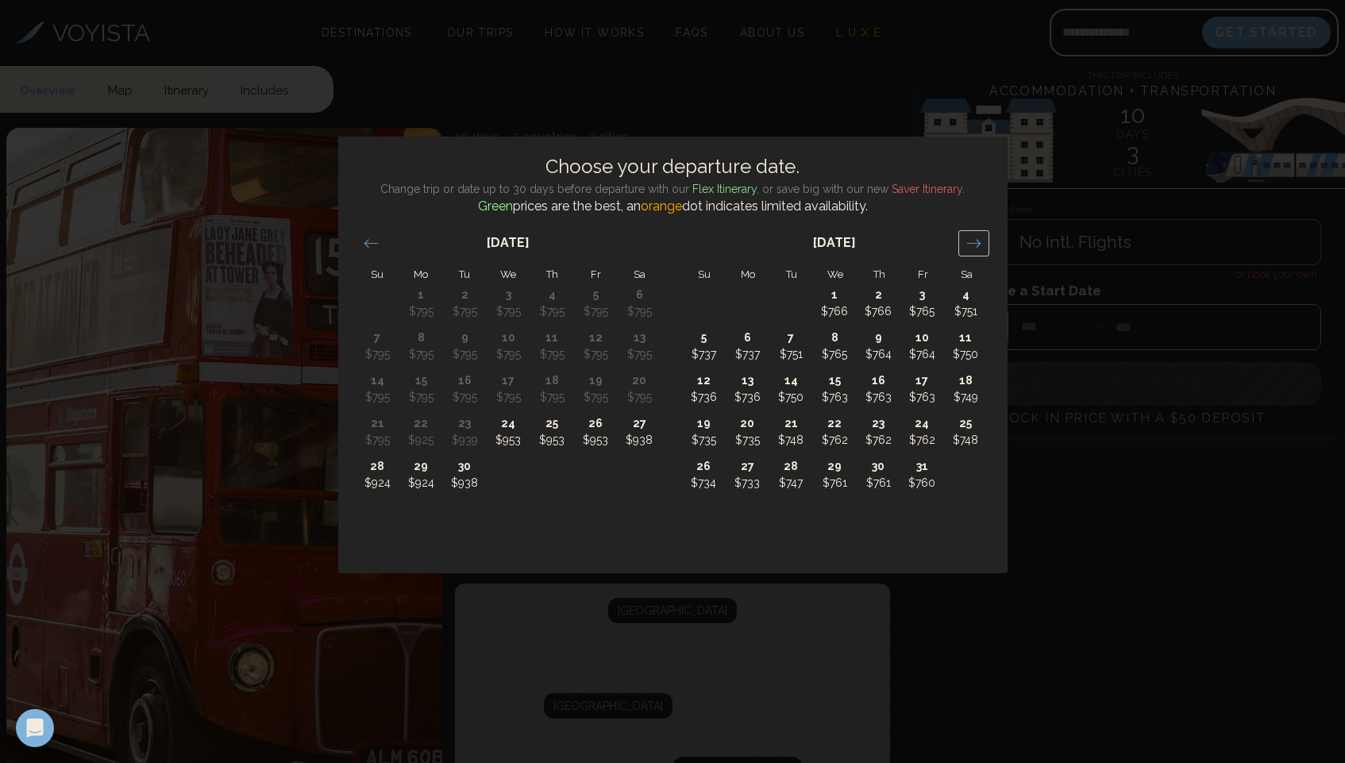
click at [977, 246] on icon "Move forward to switch to the next month." at bounding box center [973, 243] width 15 height 15
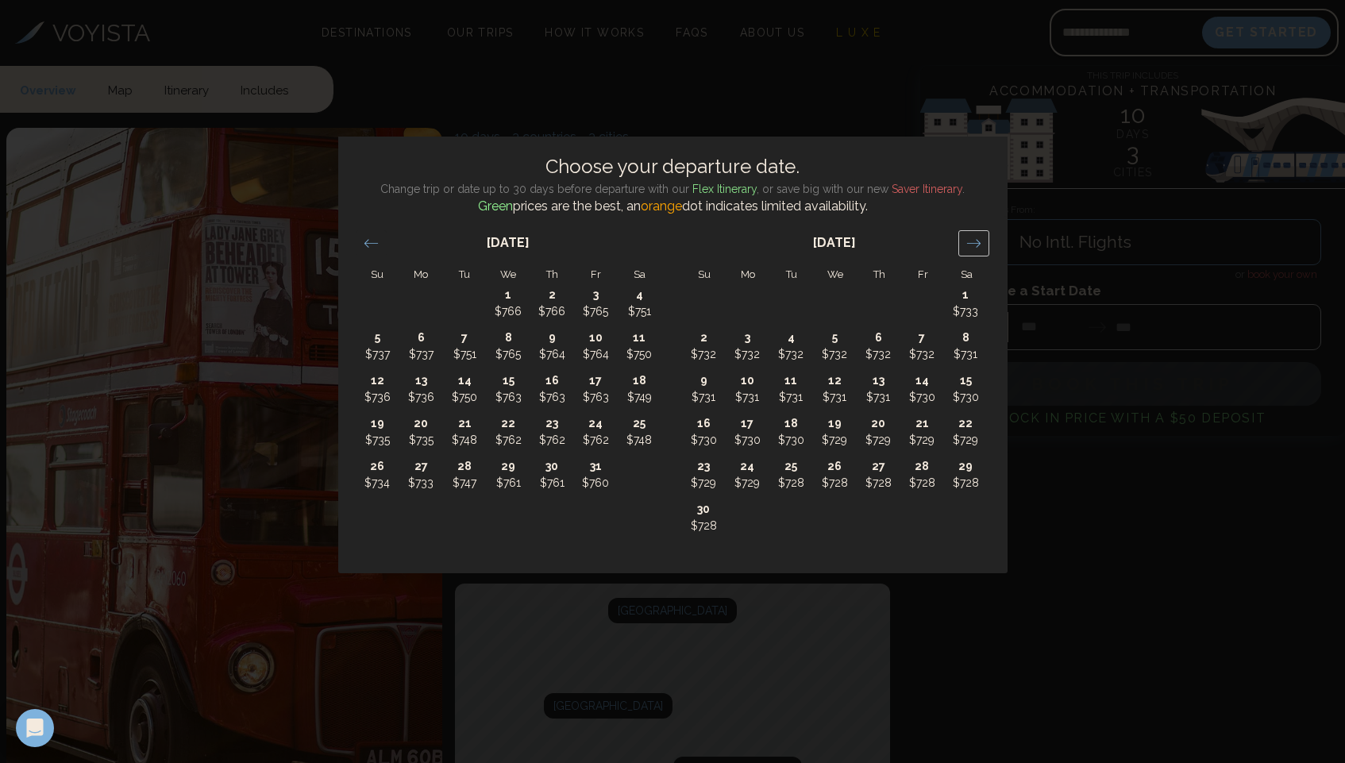
click at [977, 246] on icon "Move forward to switch to the next month." at bounding box center [973, 243] width 15 height 15
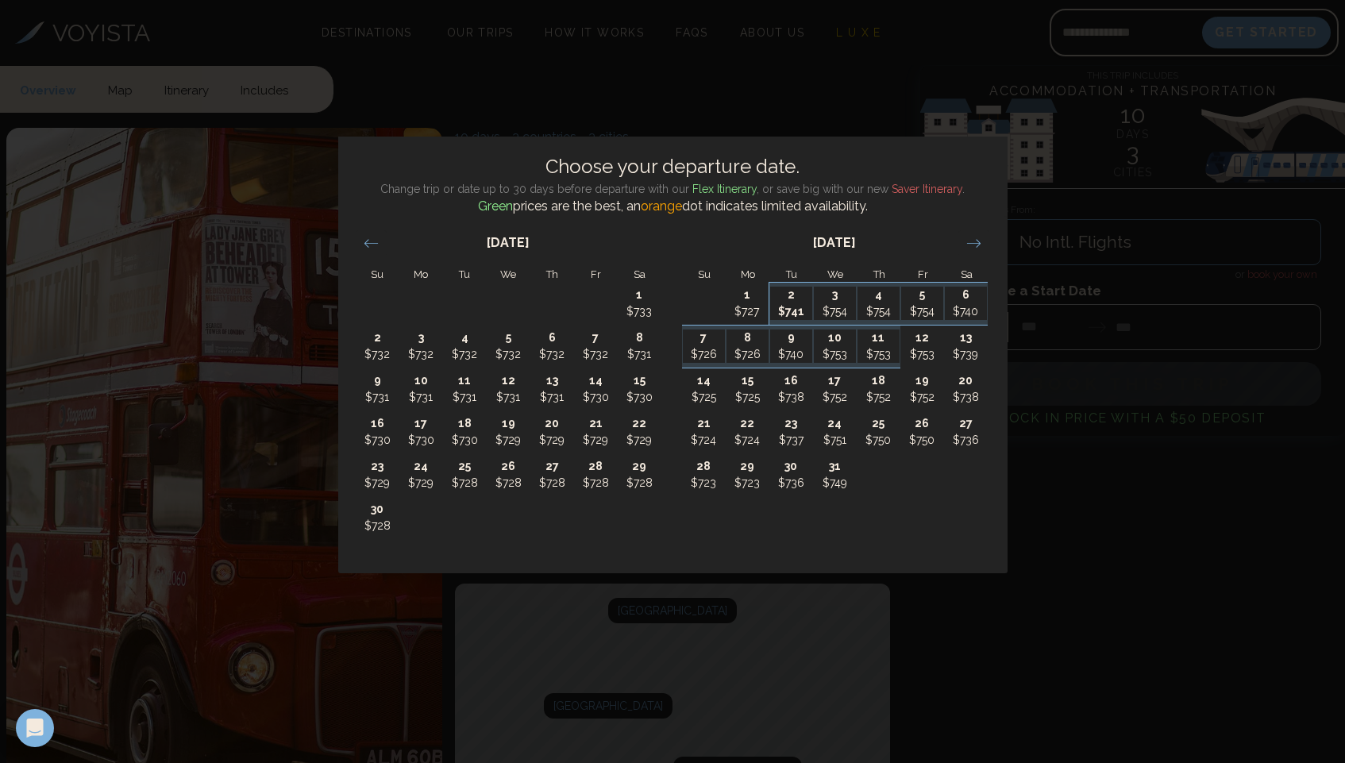
click at [792, 302] on p "2" at bounding box center [791, 295] width 42 height 17
type input "*******"
type input "********"
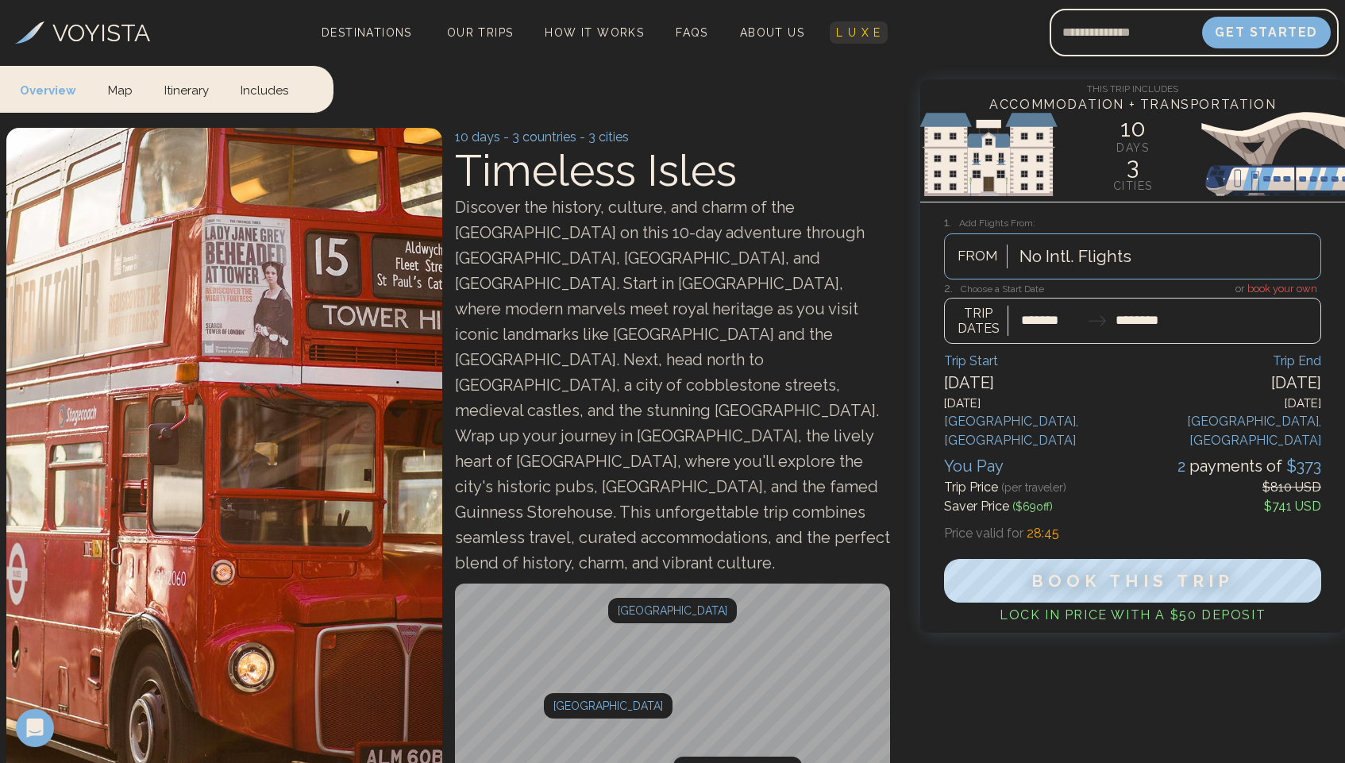
click at [852, 33] on span "L U X E" at bounding box center [858, 32] width 45 height 13
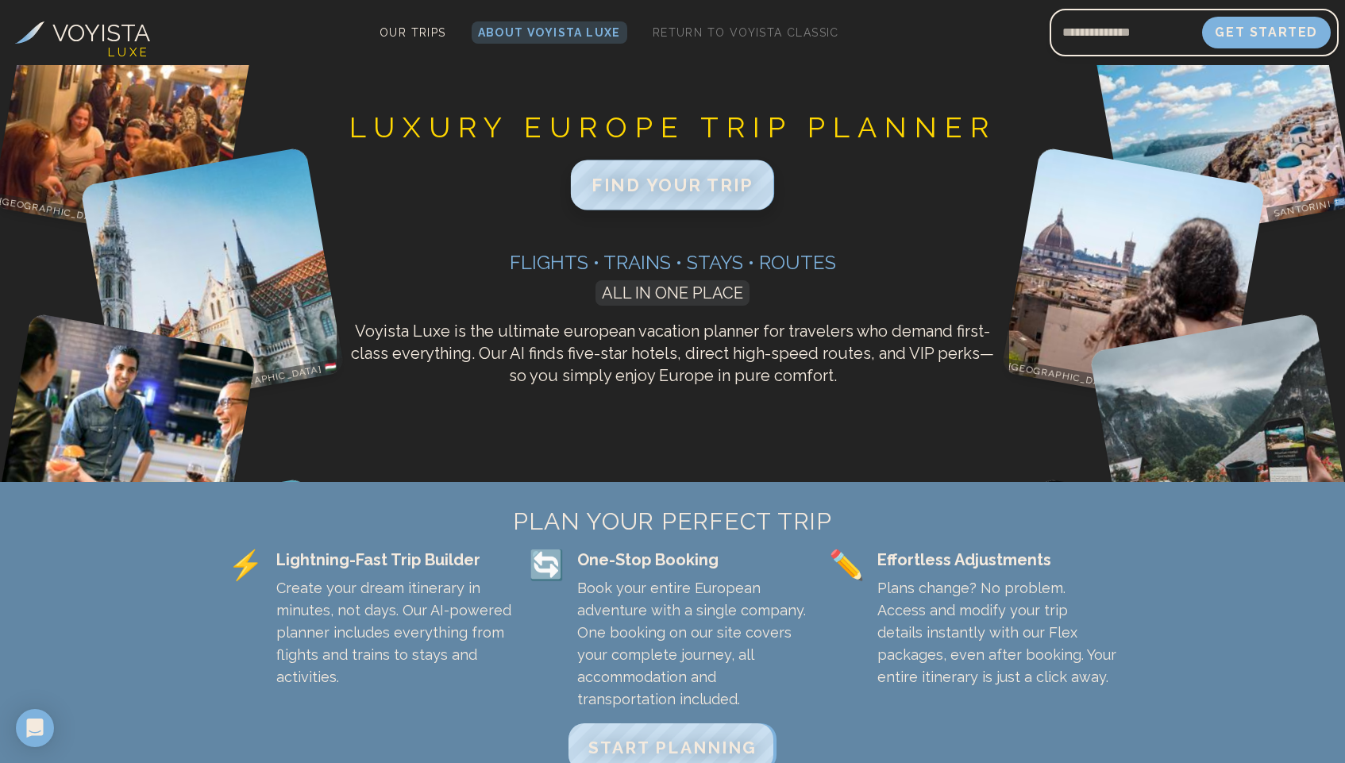
click at [663, 188] on span "FIND YOUR TRIP" at bounding box center [673, 185] width 162 height 21
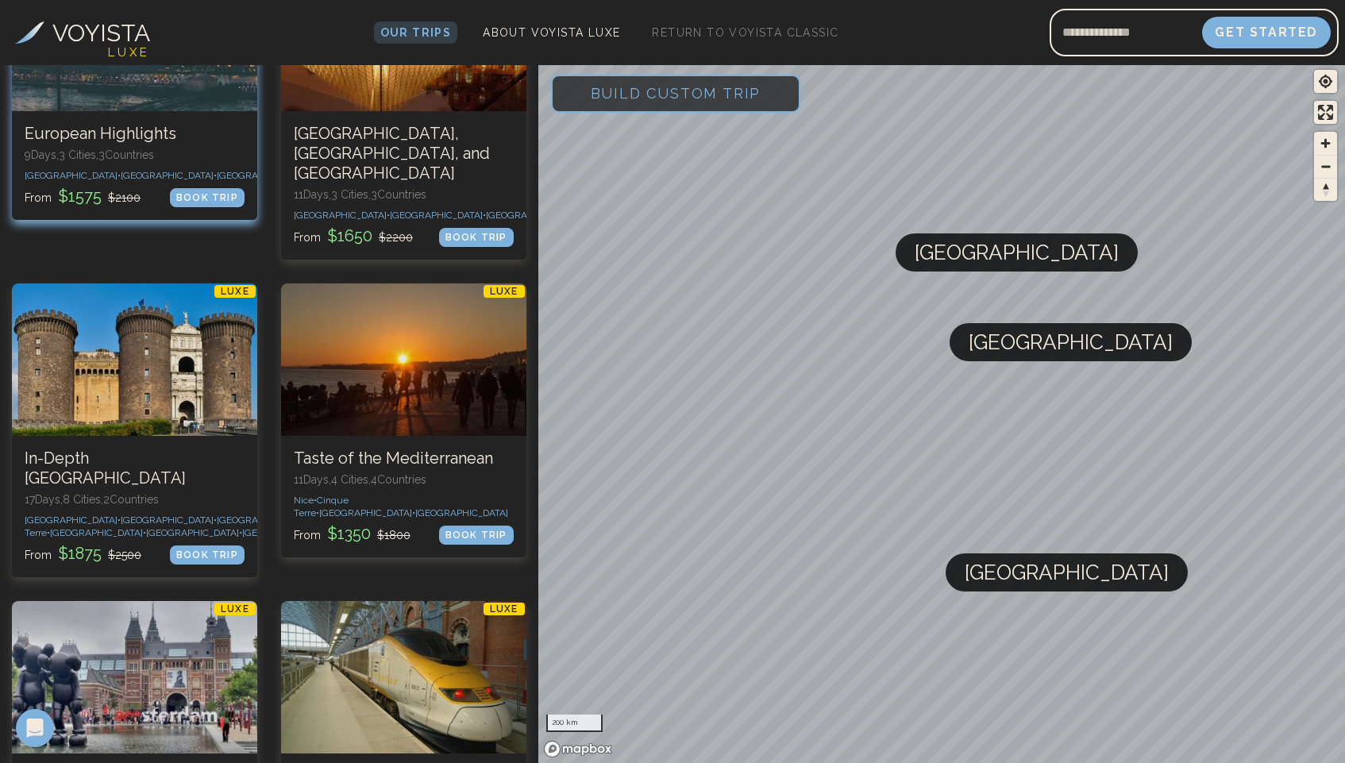
scroll to position [1182, 0]
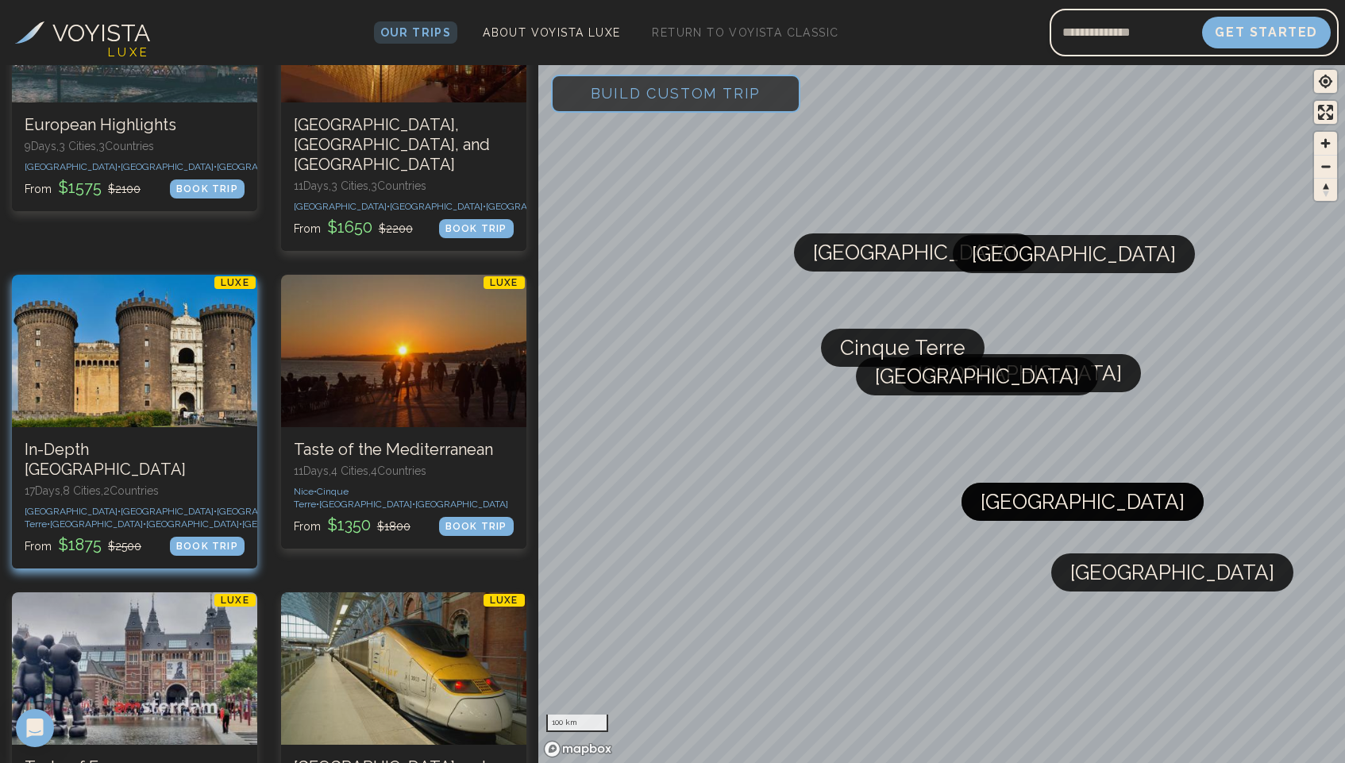
click at [176, 313] on div at bounding box center [134, 351] width 245 height 152
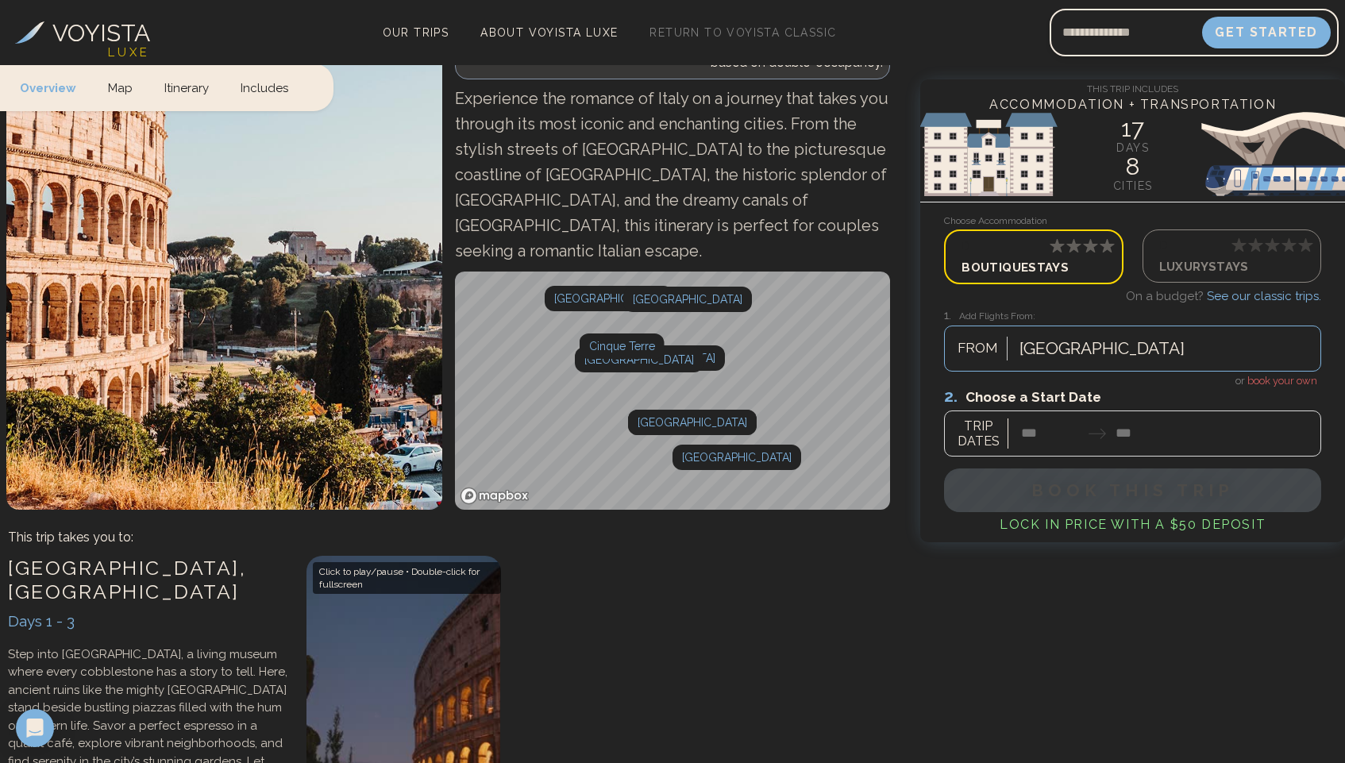
scroll to position [332, 0]
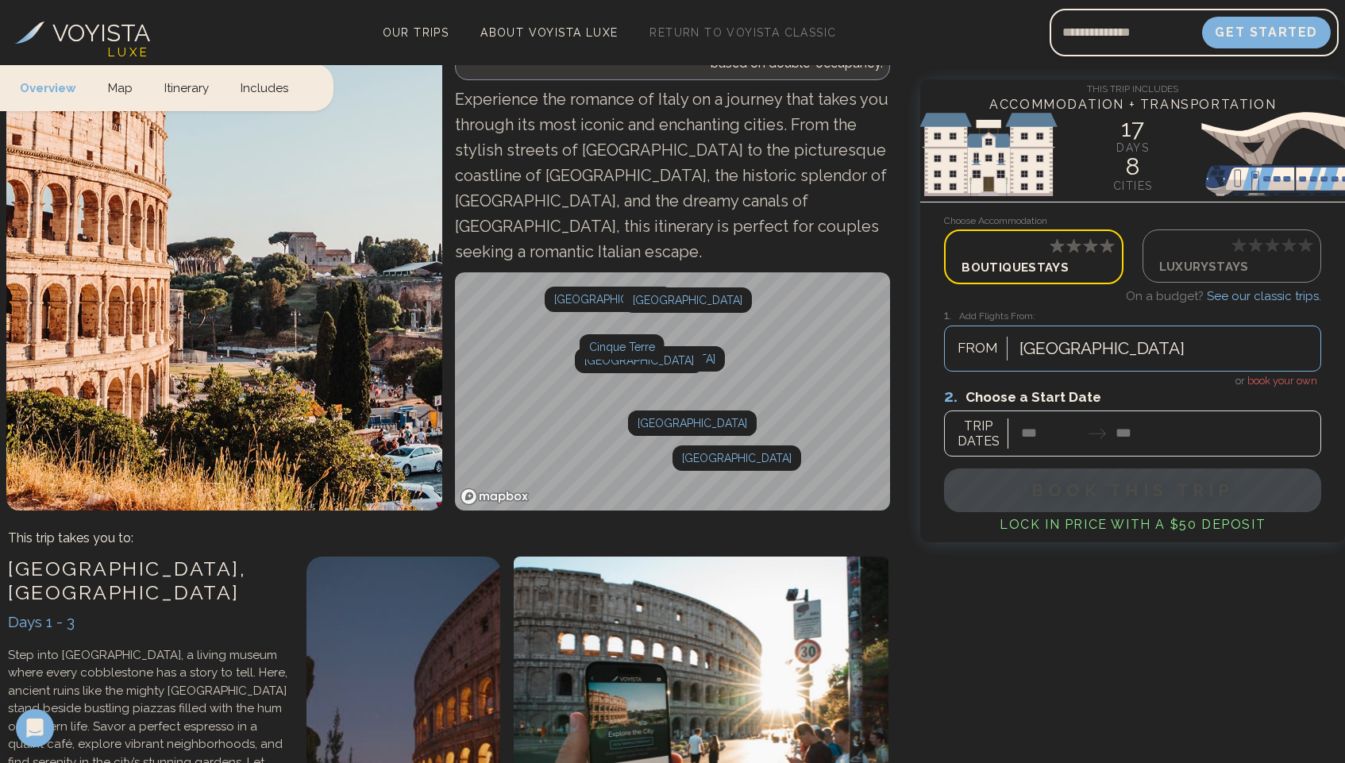
click at [1266, 380] on span "book your own" at bounding box center [1282, 381] width 70 height 12
click at [1045, 429] on div at bounding box center [1132, 421] width 377 height 71
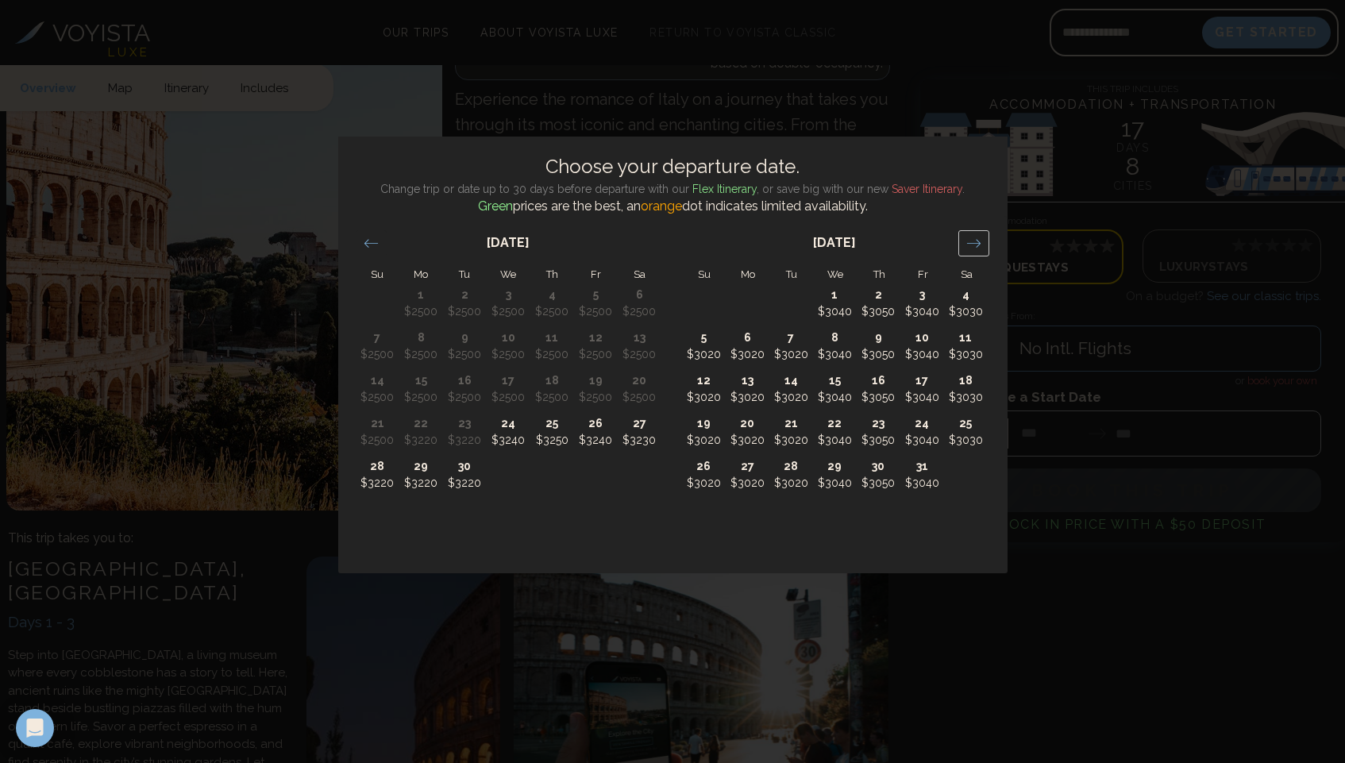
click at [977, 246] on icon "Move forward to switch to the next month." at bounding box center [973, 243] width 15 height 15
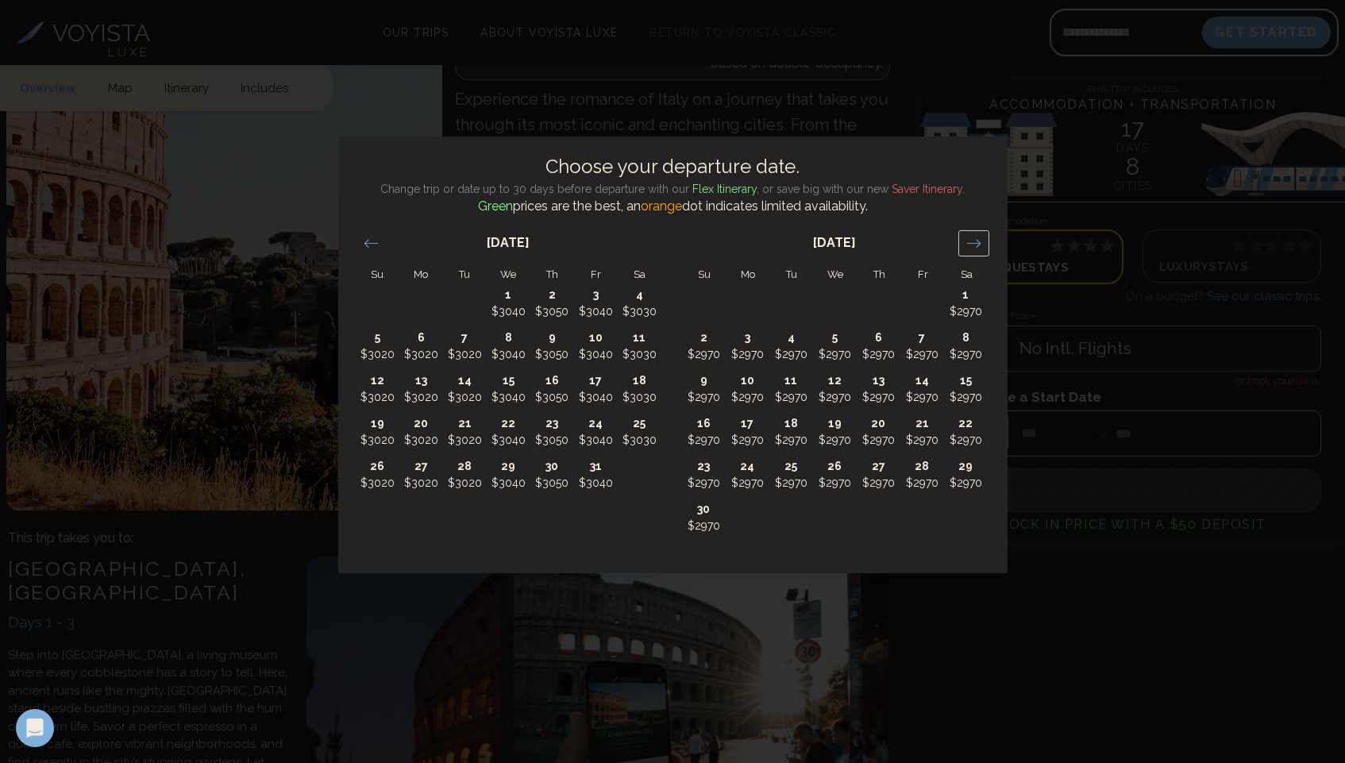
click at [977, 246] on icon "Move forward to switch to the next month." at bounding box center [973, 243] width 15 height 15
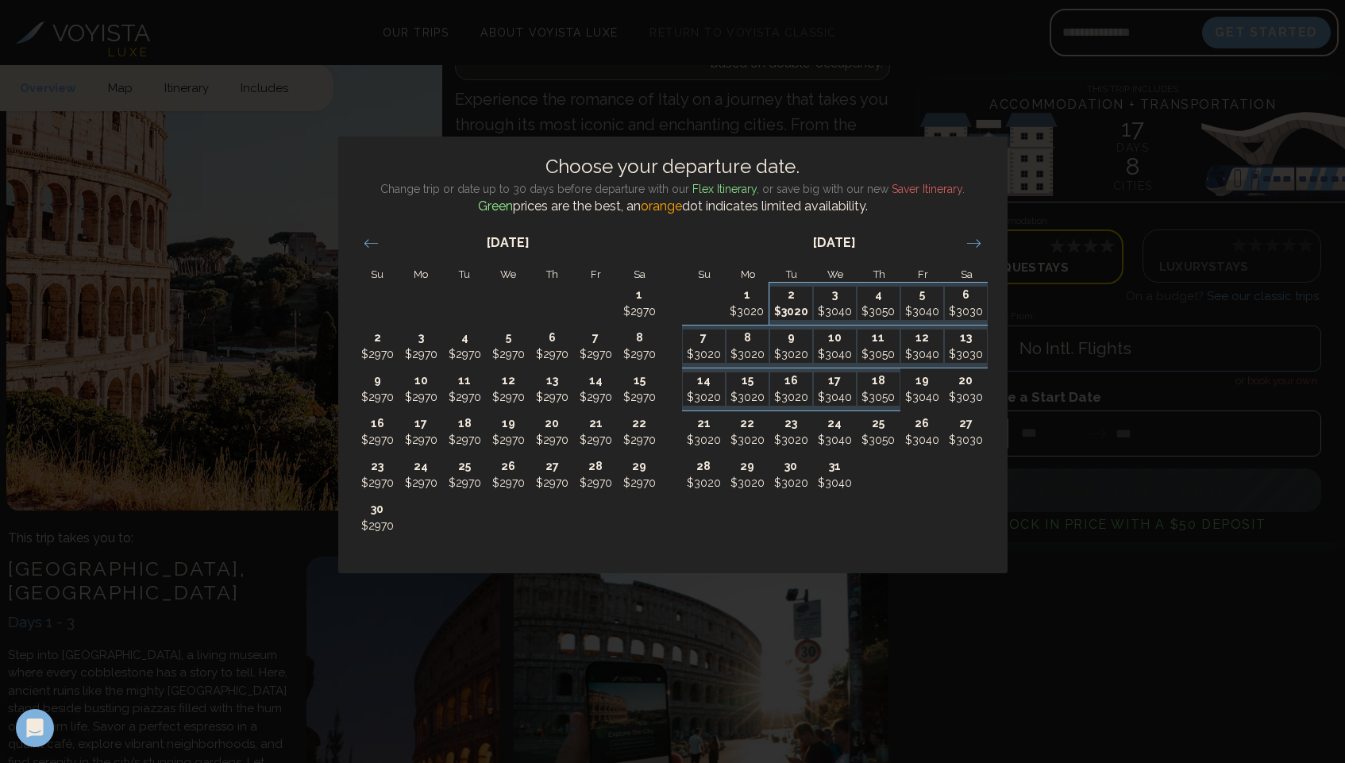
click at [782, 311] on p "$3020" at bounding box center [791, 311] width 42 height 17
type input "*******"
type input "********"
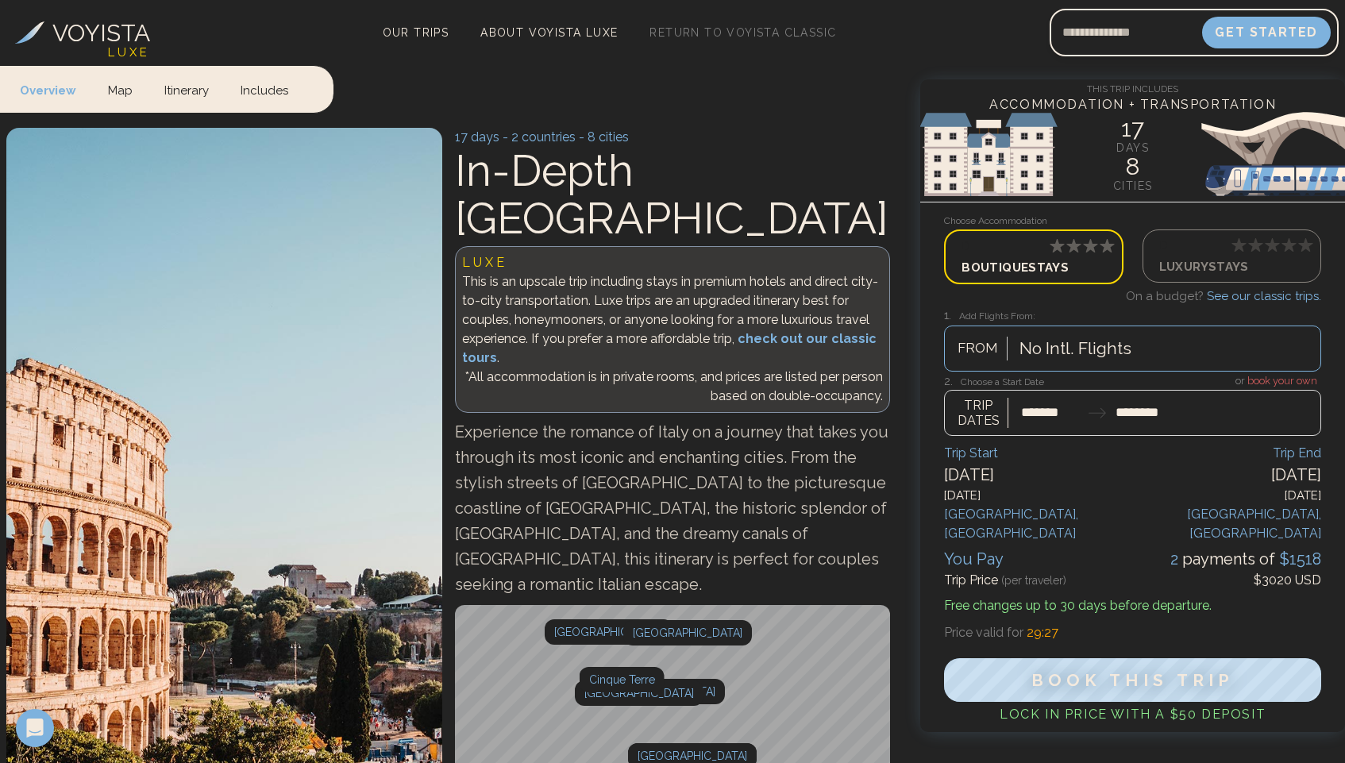
scroll to position [0, 0]
click at [264, 91] on link "Includes" at bounding box center [264, 89] width 79 height 47
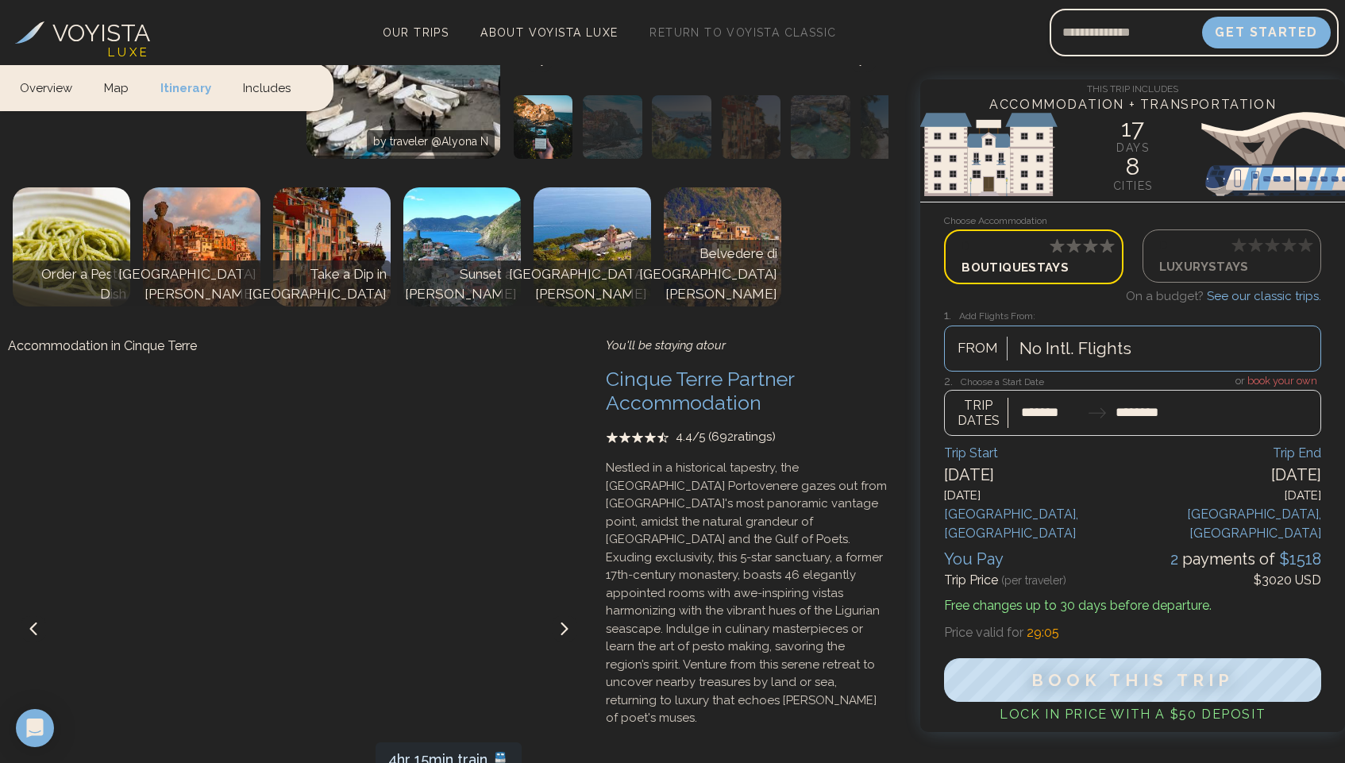
scroll to position [4384, 0]
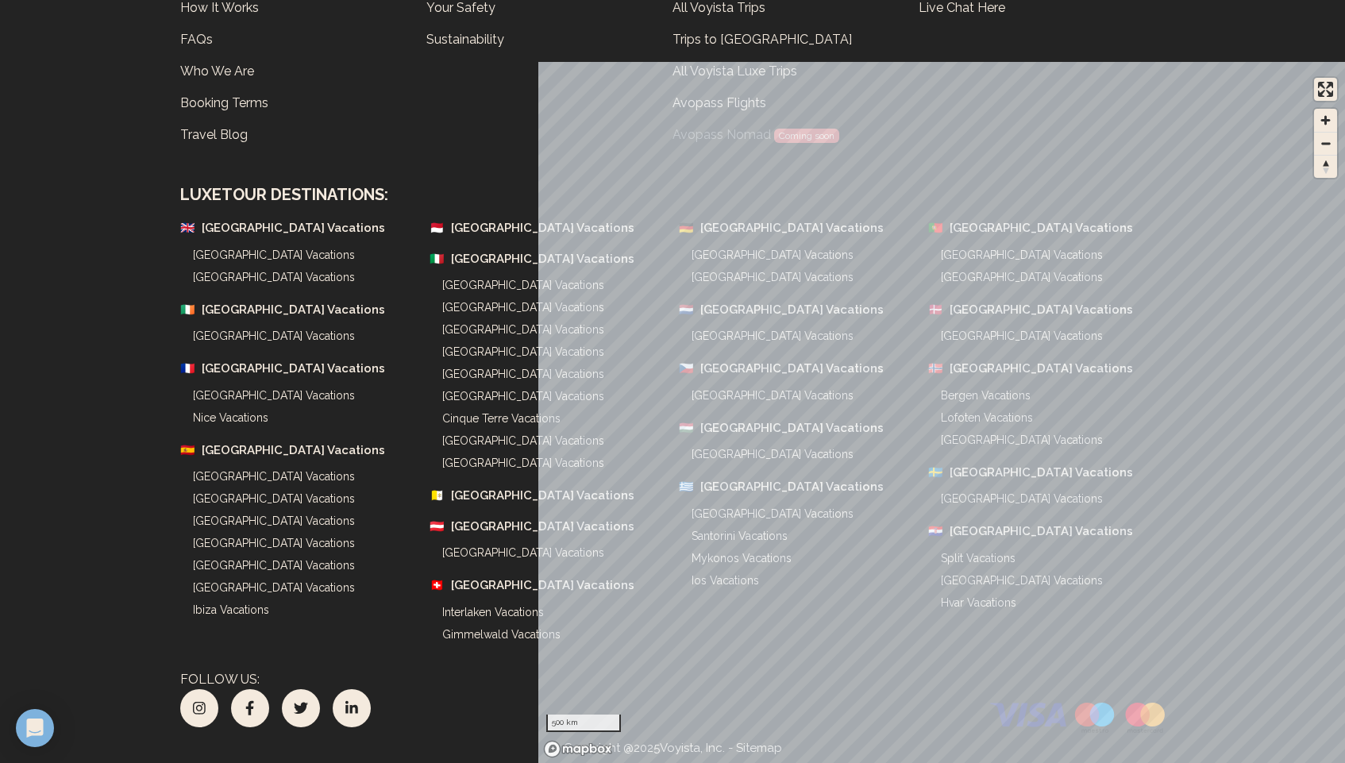
scroll to position [1182, 0]
